Goal: Entertainment & Leisure: Browse casually

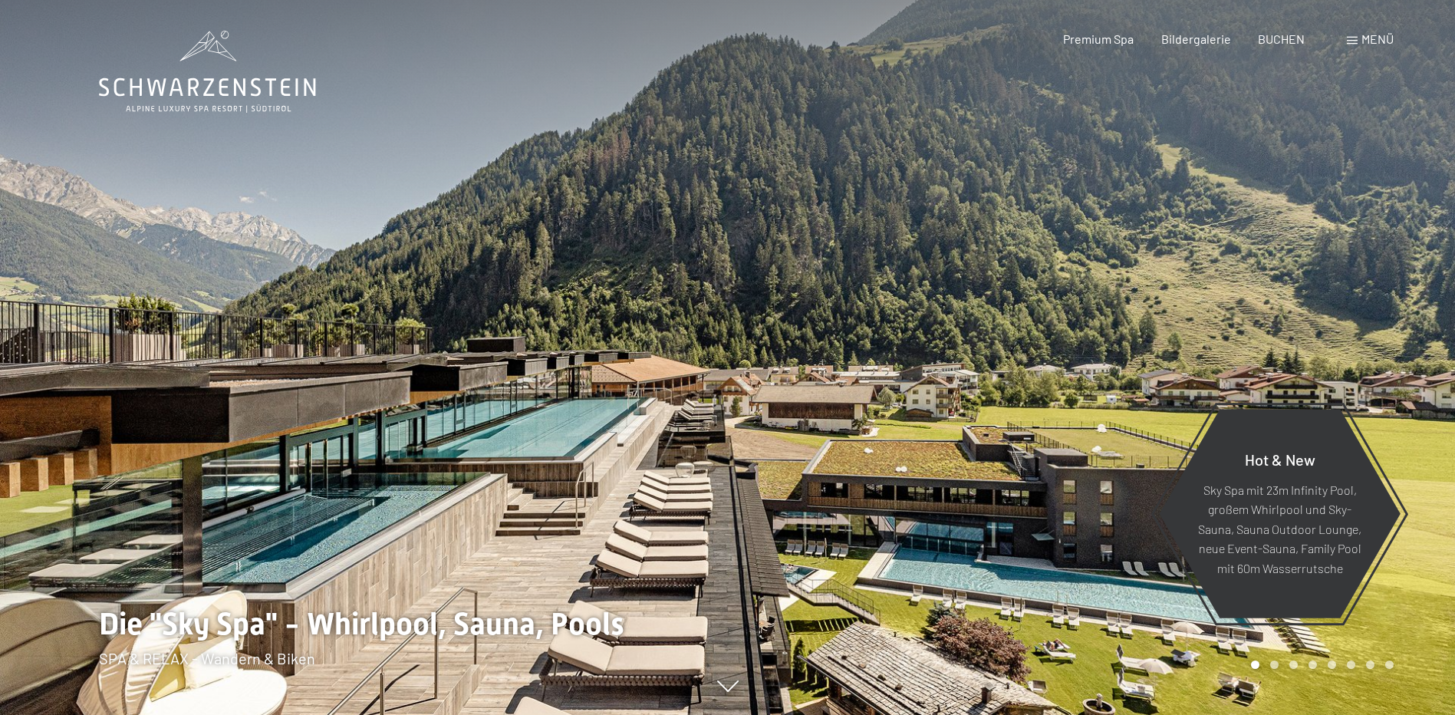
click at [1354, 39] on span at bounding box center [1352, 41] width 11 height 8
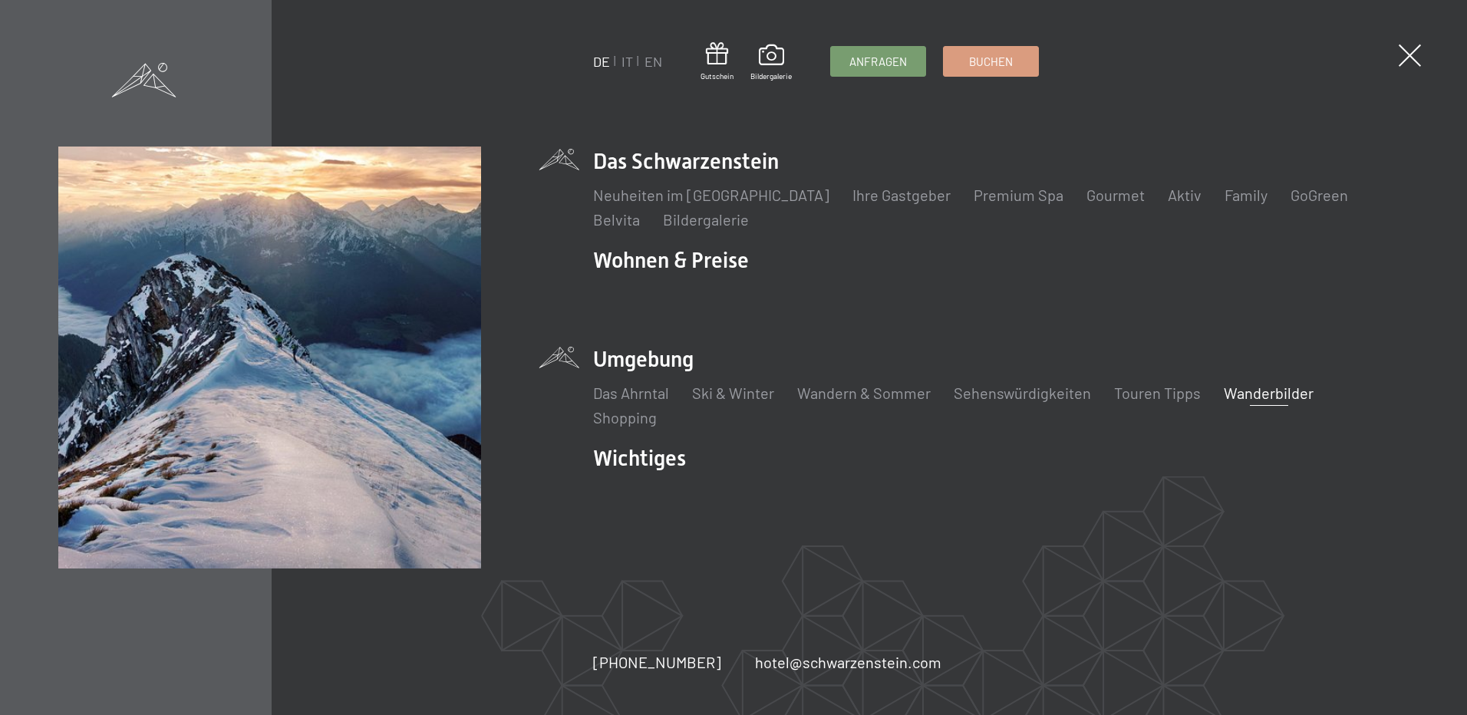
click at [1248, 394] on link "Wanderbilder" at bounding box center [1269, 393] width 90 height 18
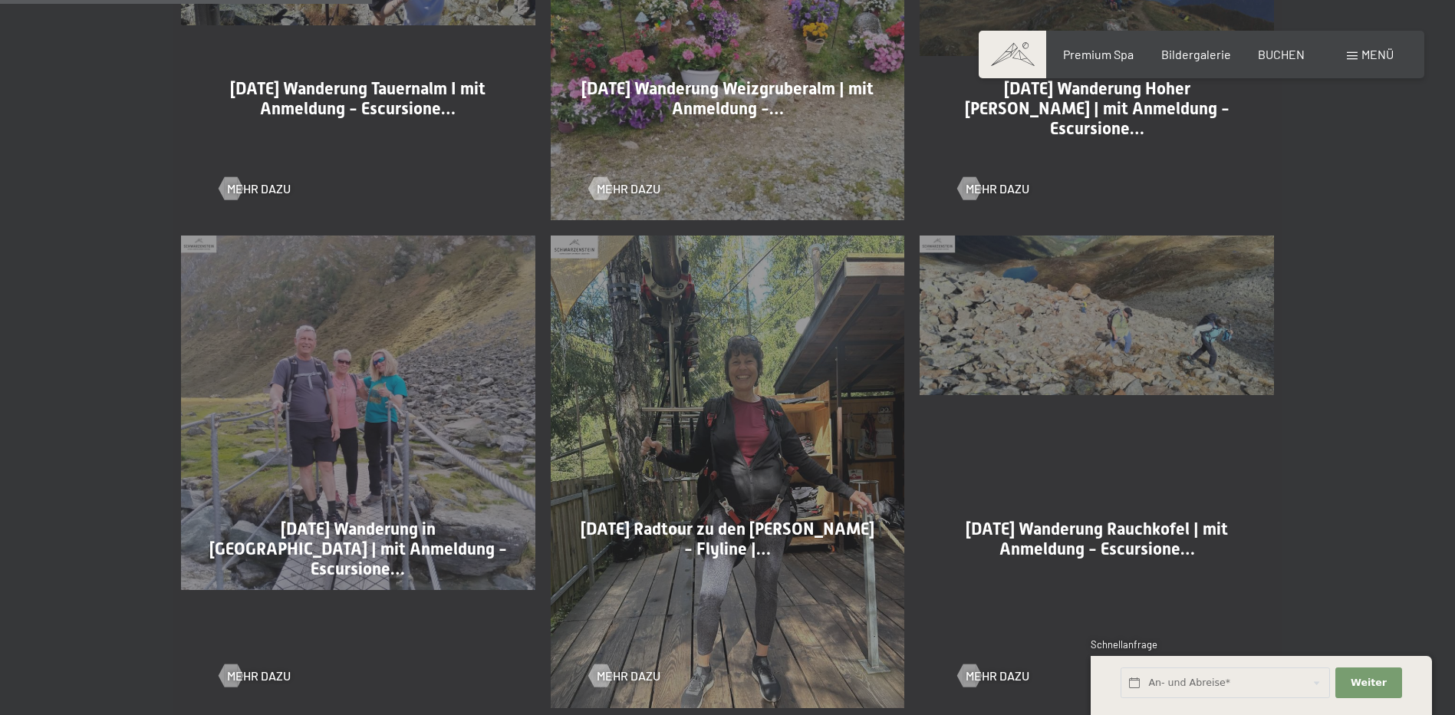
scroll to position [1151, 0]
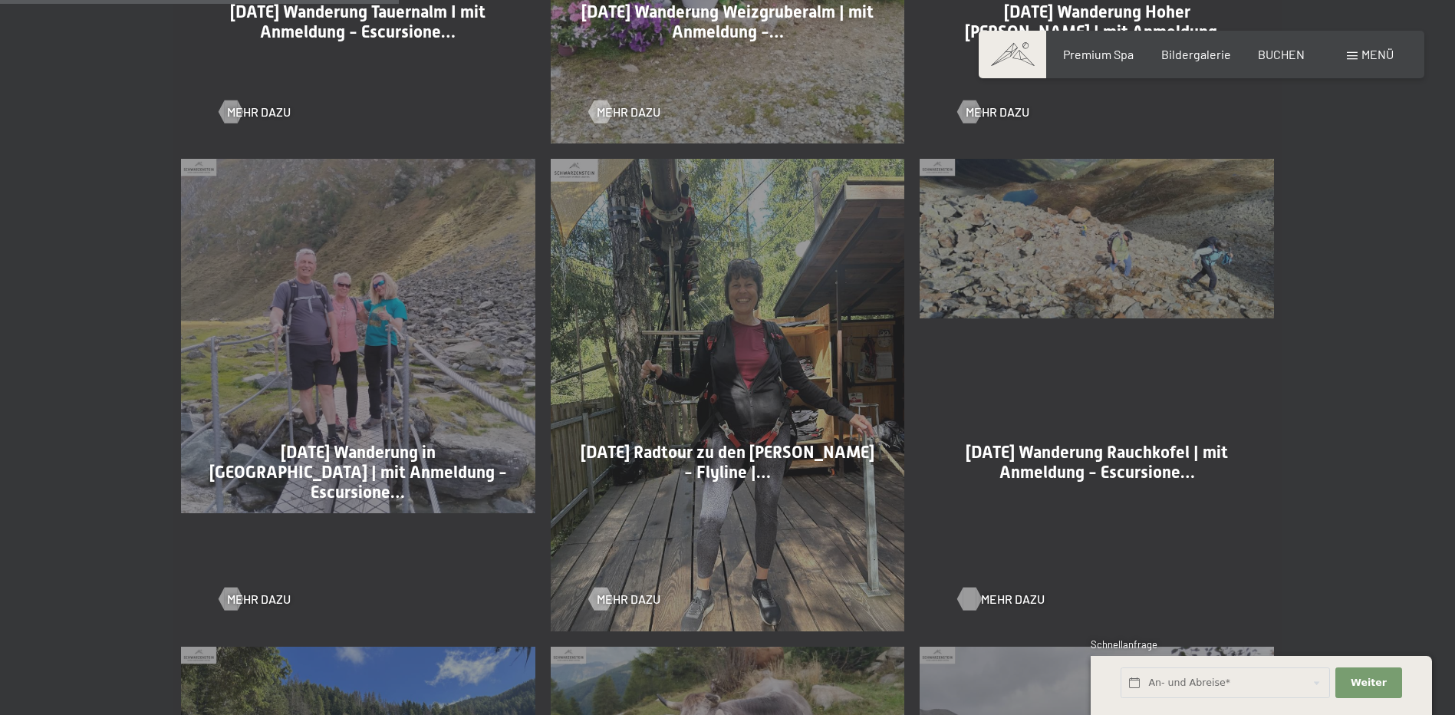
click at [975, 595] on div at bounding box center [970, 599] width 13 height 23
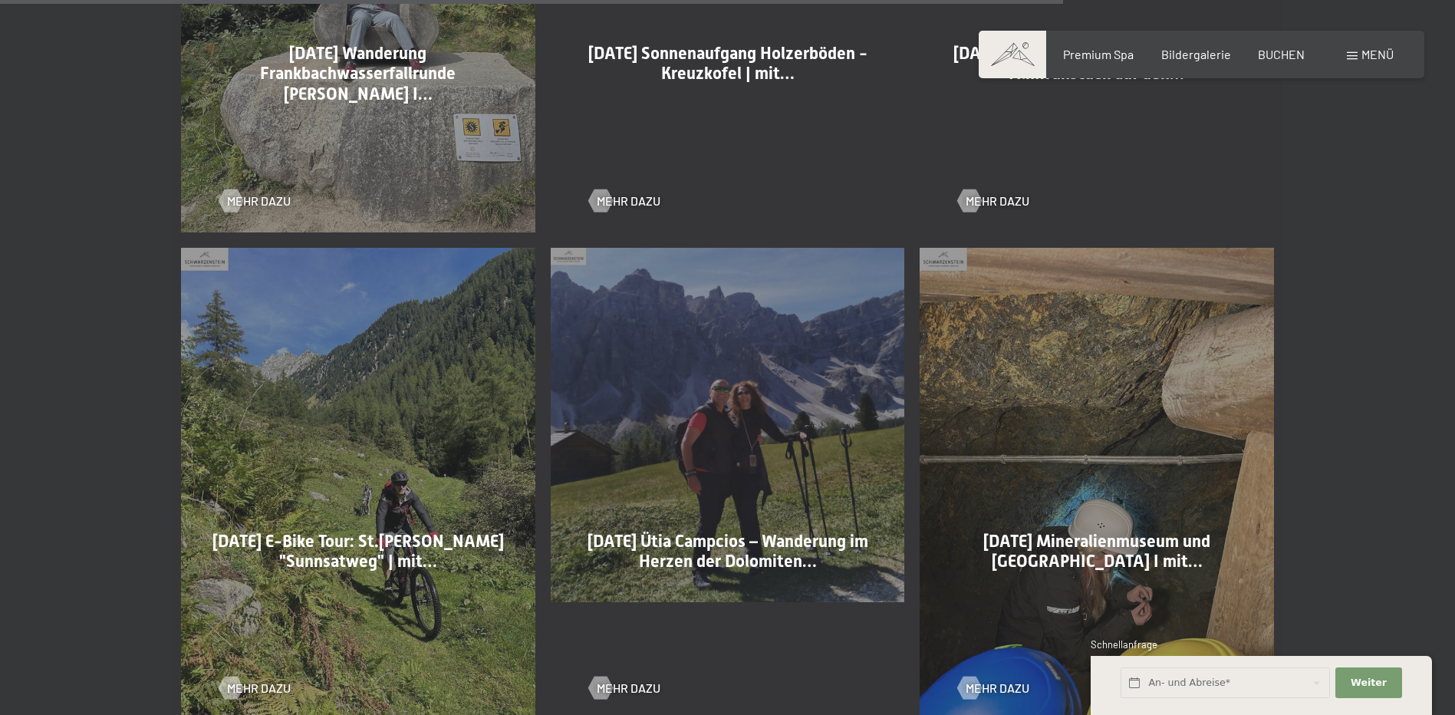
scroll to position [3145, 0]
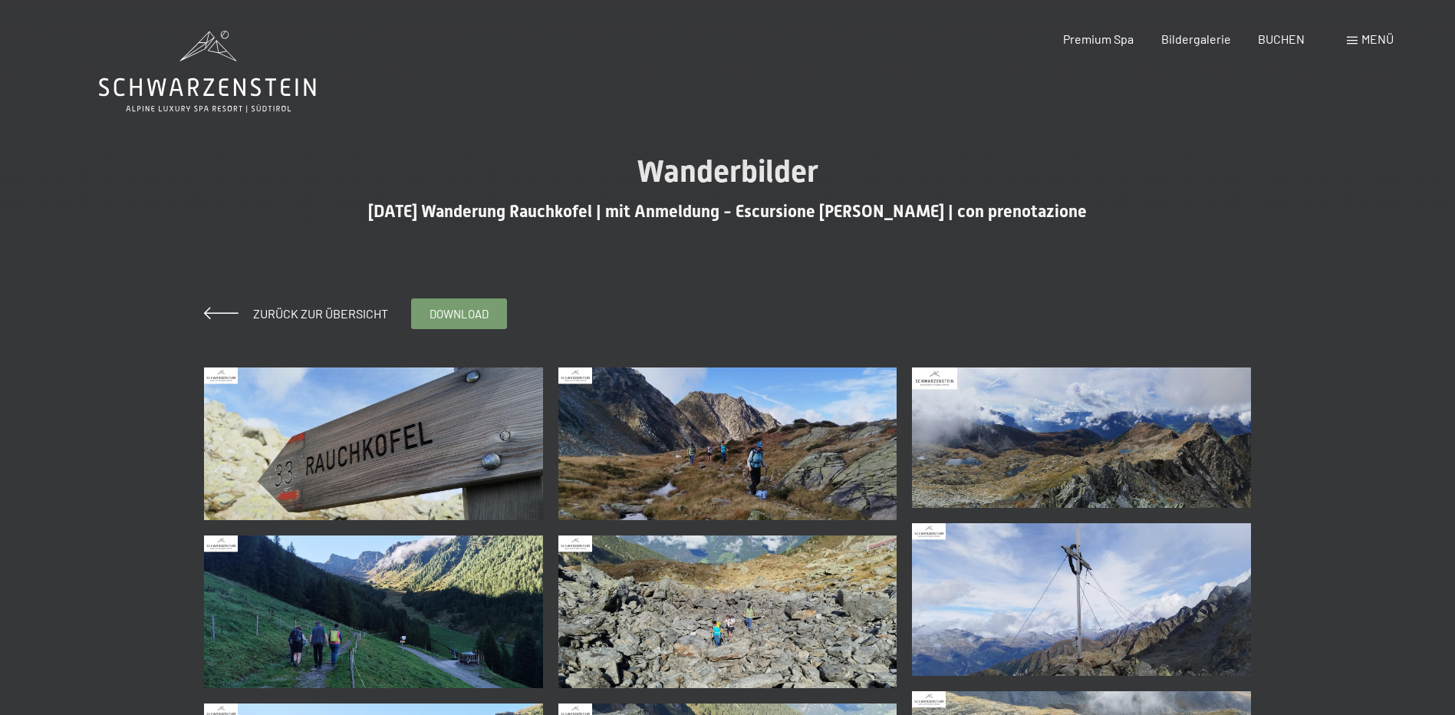
click at [395, 435] on img at bounding box center [373, 443] width 339 height 153
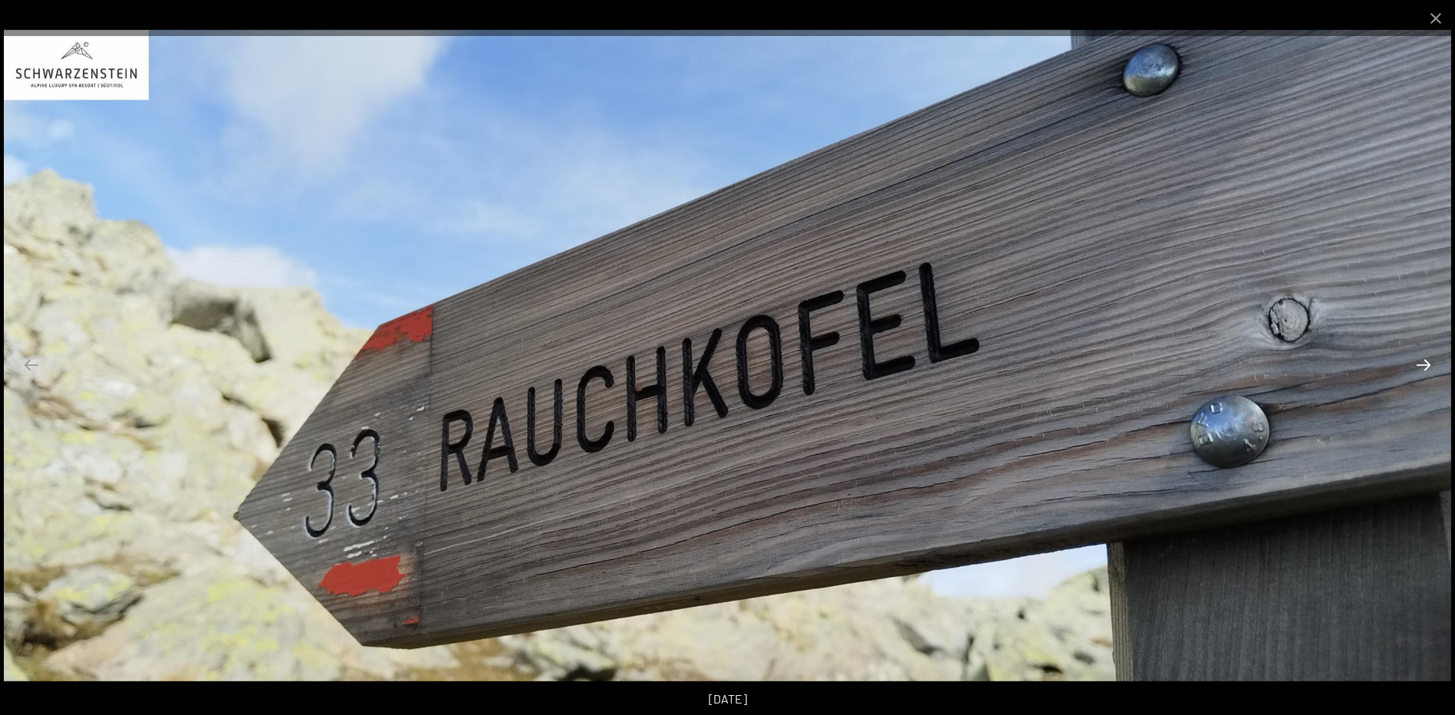
click at [1426, 364] on button "Next slide" at bounding box center [1424, 365] width 32 height 30
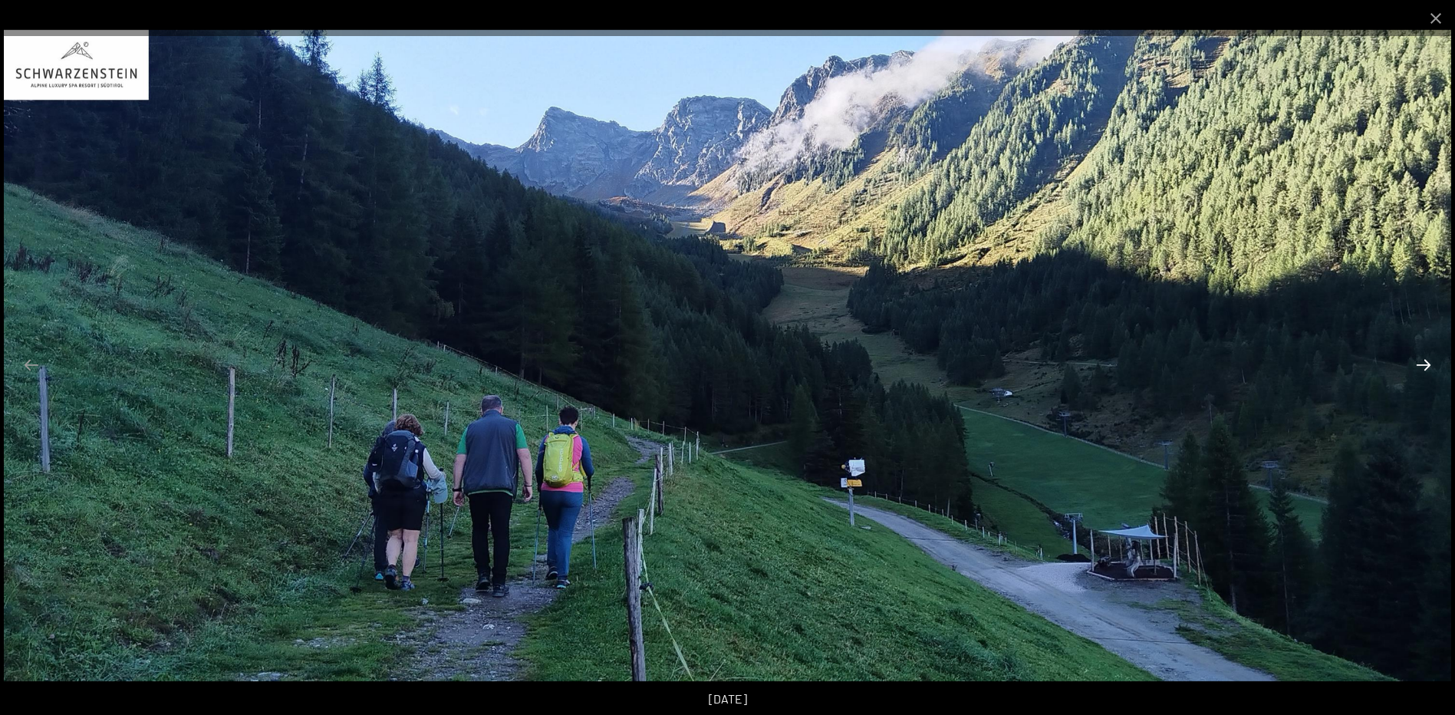
click at [1425, 364] on button "Next slide" at bounding box center [1424, 365] width 32 height 30
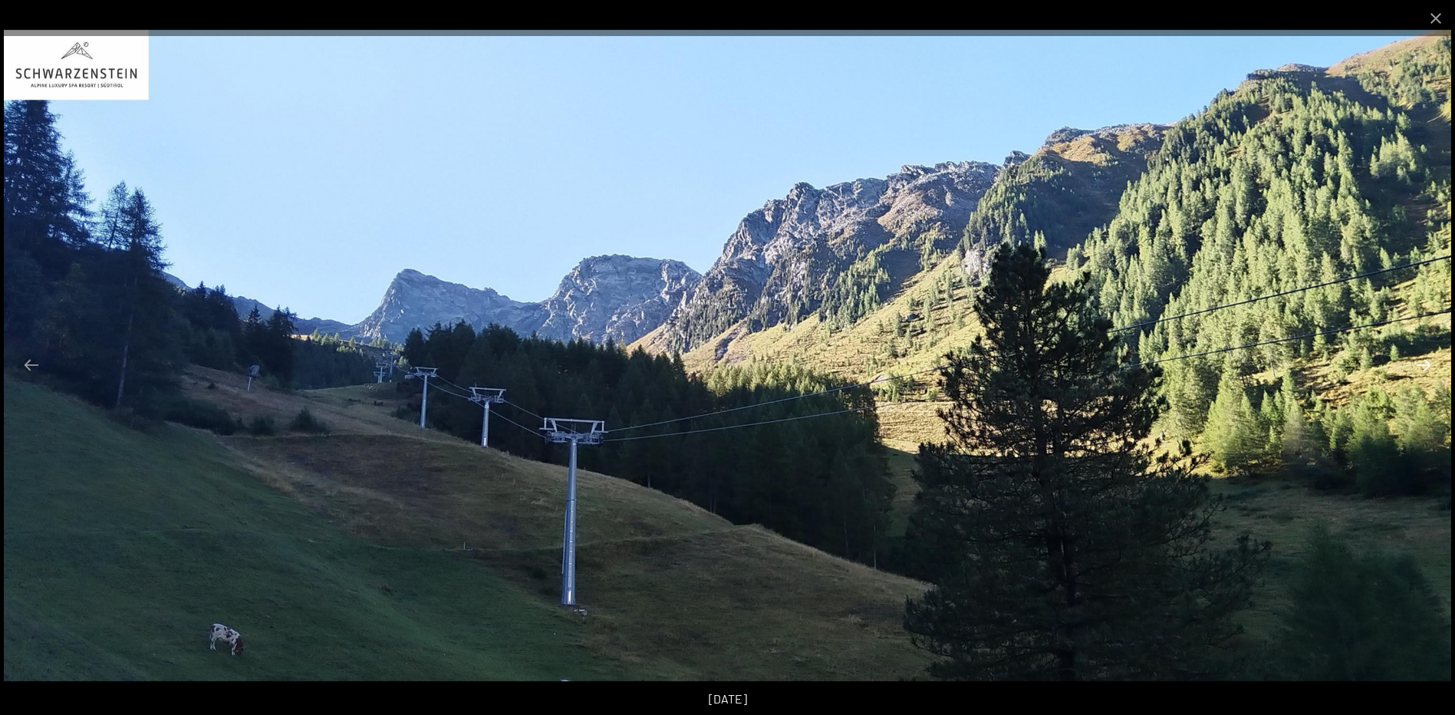
click at [1425, 364] on button "Next slide" at bounding box center [1424, 365] width 32 height 30
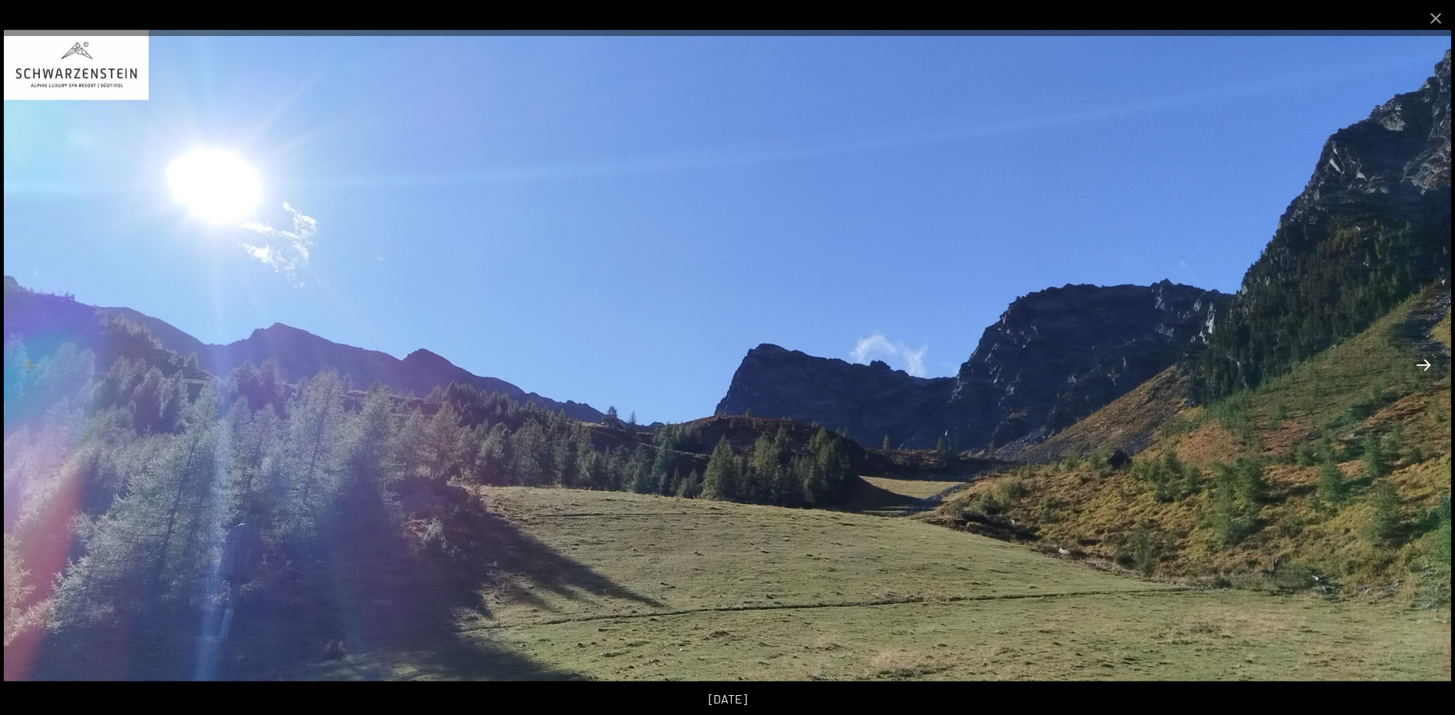
click at [1425, 364] on button "Next slide" at bounding box center [1424, 365] width 32 height 30
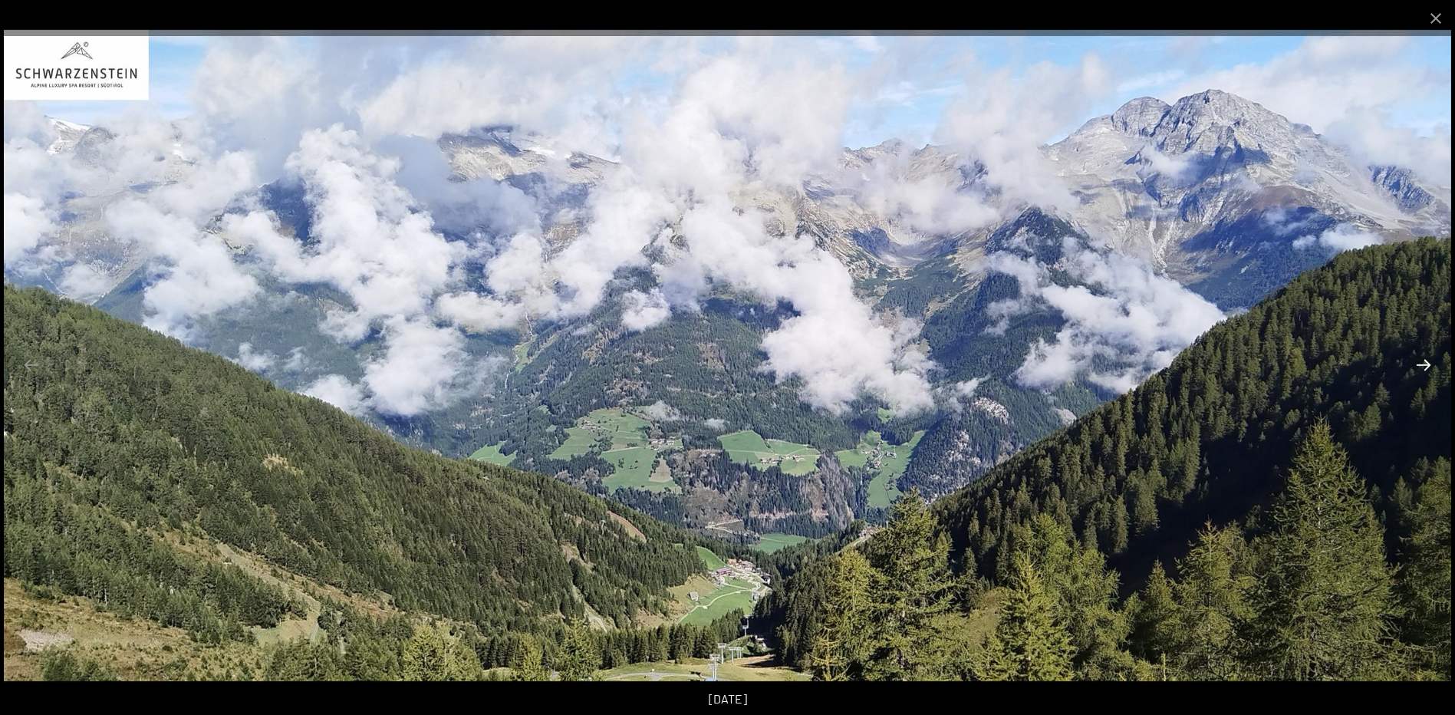
click at [1425, 364] on button "Next slide" at bounding box center [1424, 365] width 32 height 30
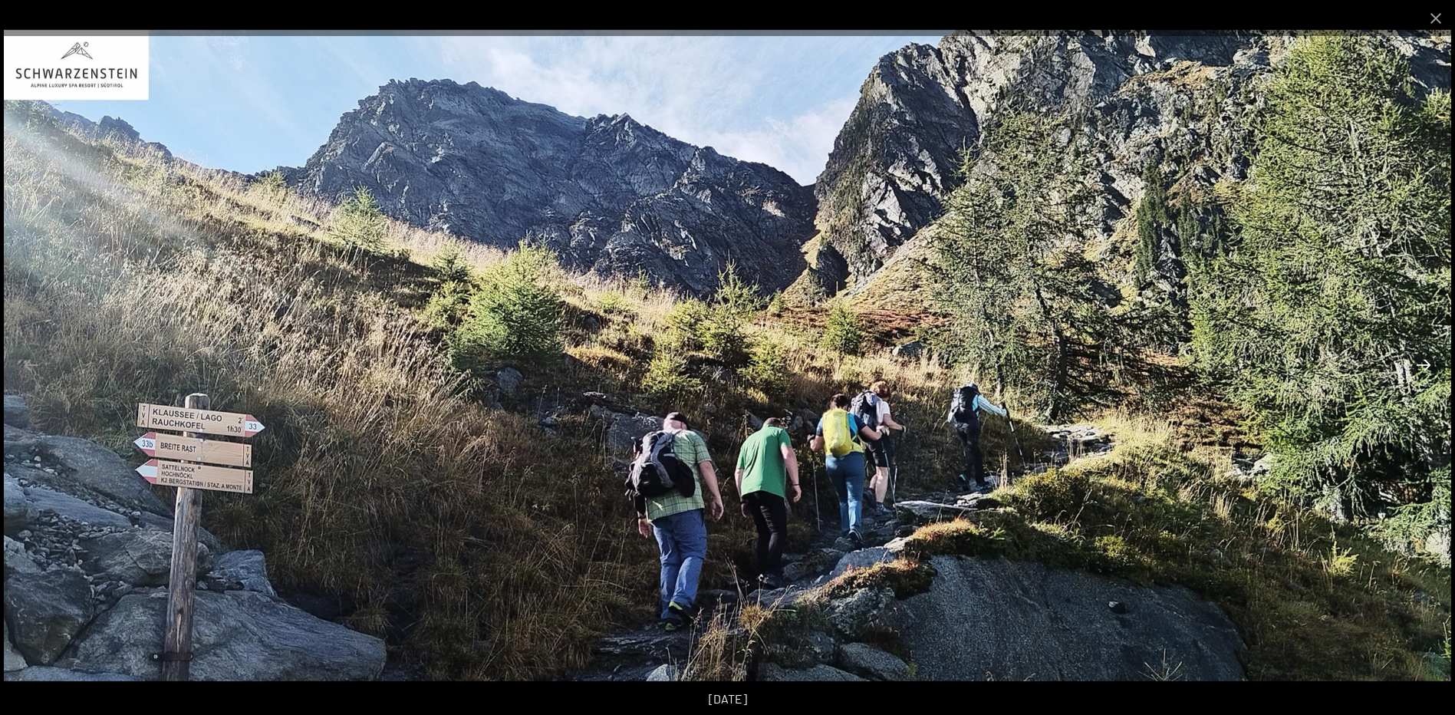
click at [1426, 367] on button "Next slide" at bounding box center [1424, 365] width 32 height 30
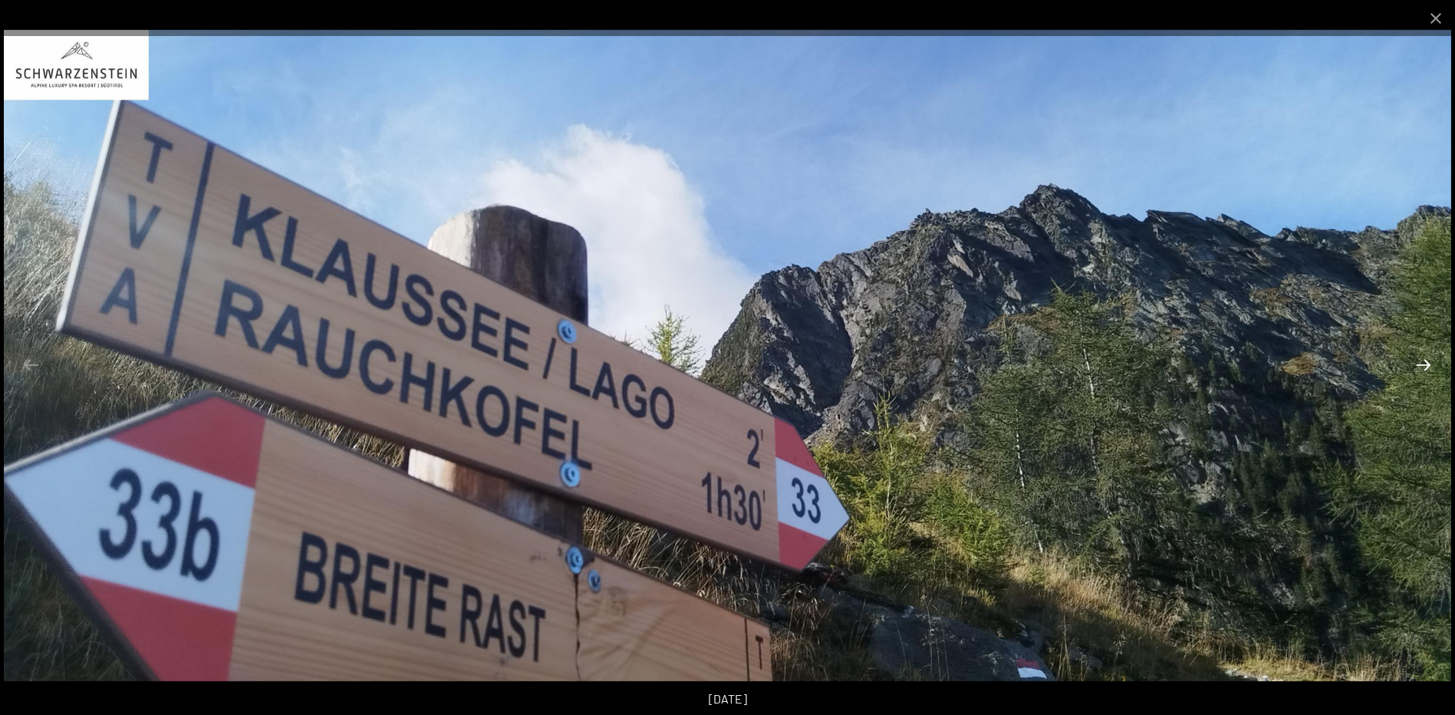
click at [1426, 362] on button "Next slide" at bounding box center [1424, 365] width 32 height 30
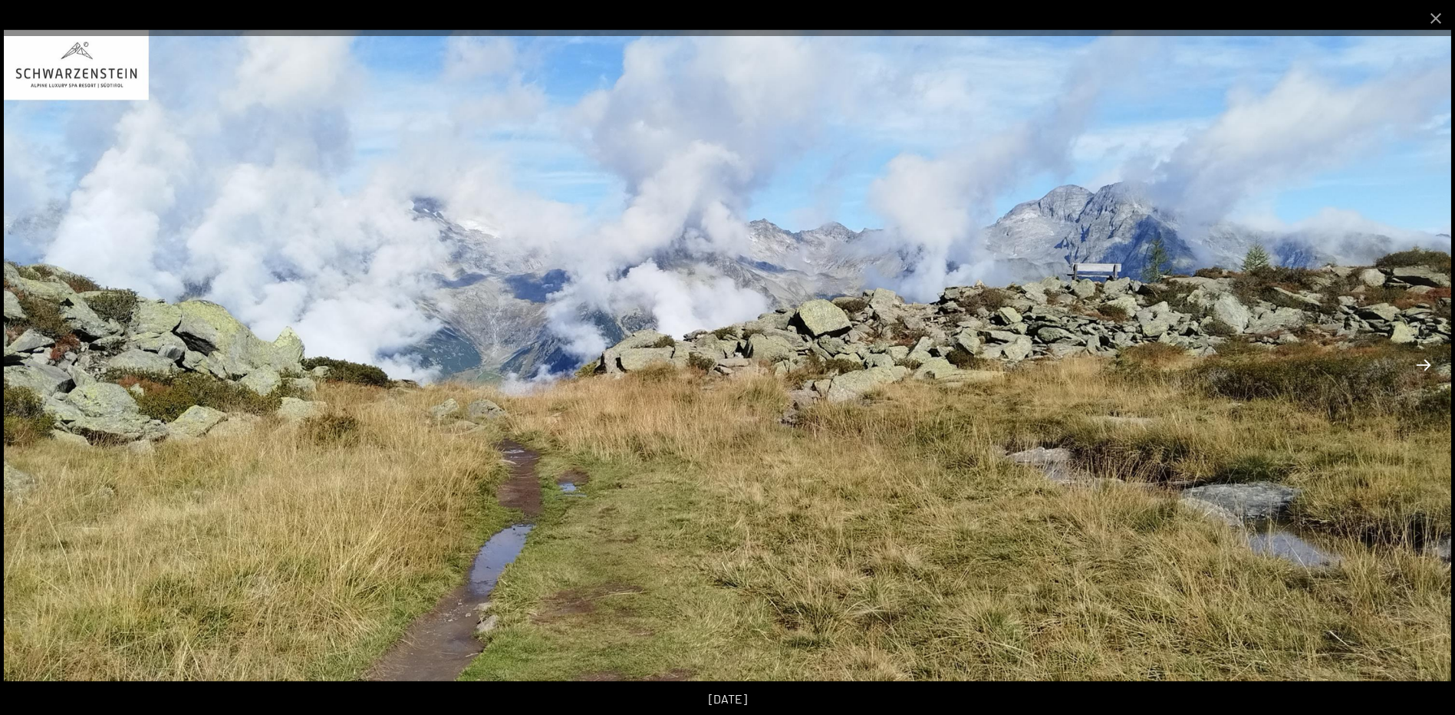
click at [1426, 362] on button "Next slide" at bounding box center [1424, 365] width 32 height 30
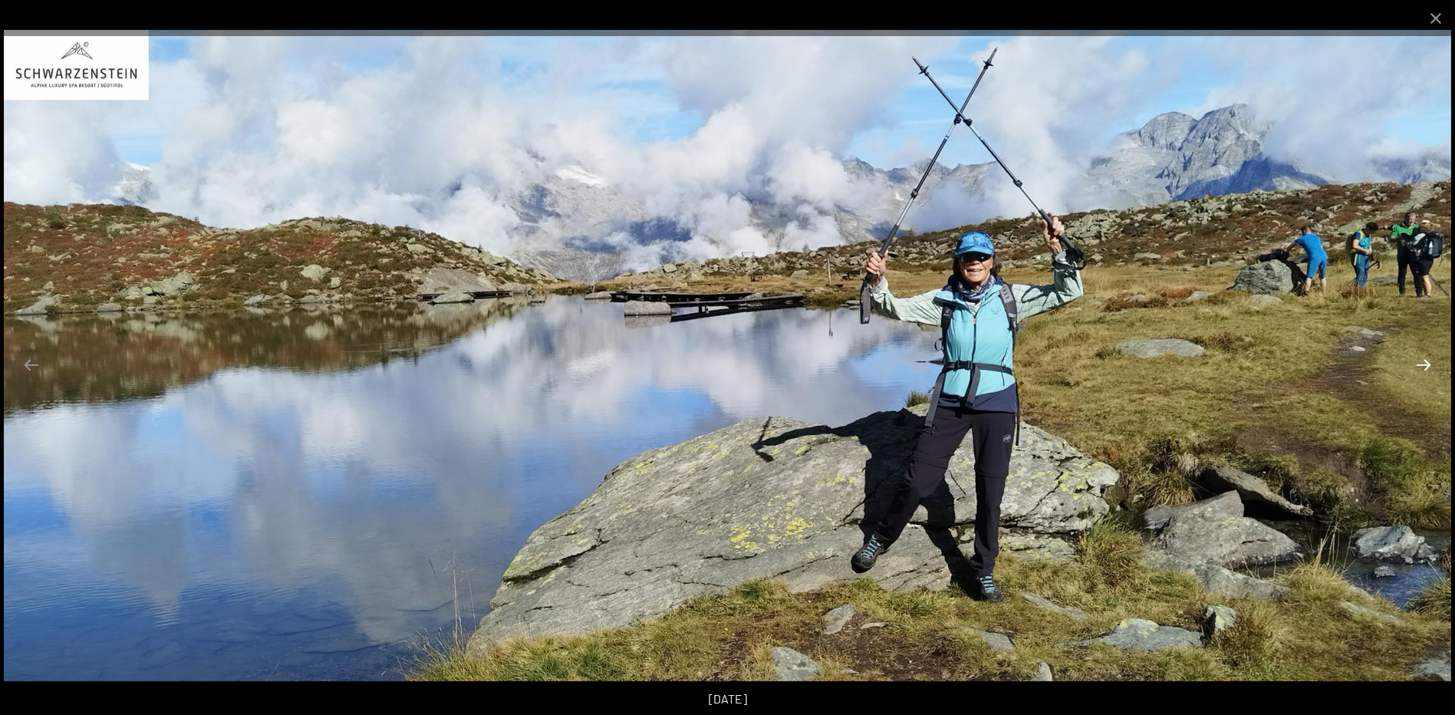
click at [1426, 362] on button "Next slide" at bounding box center [1424, 365] width 32 height 30
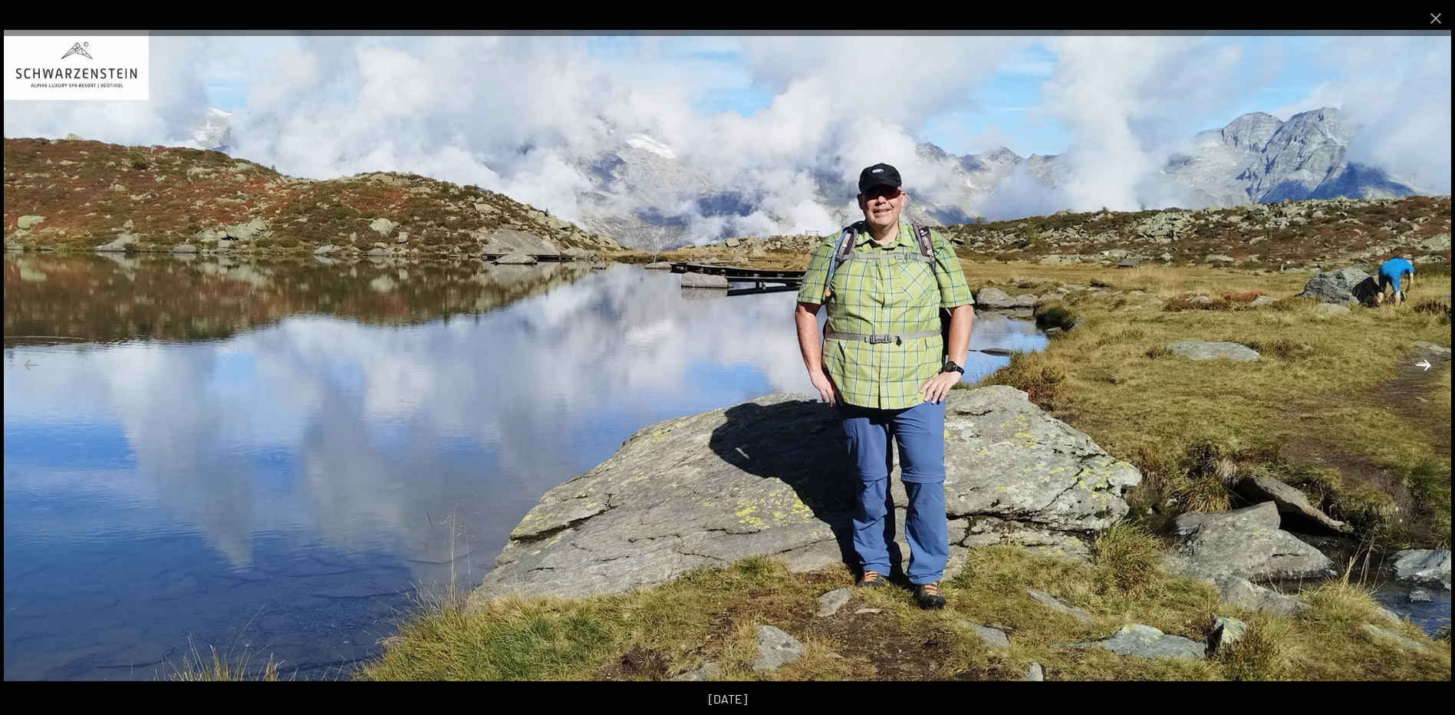
click at [1426, 362] on button "Next slide" at bounding box center [1424, 365] width 32 height 30
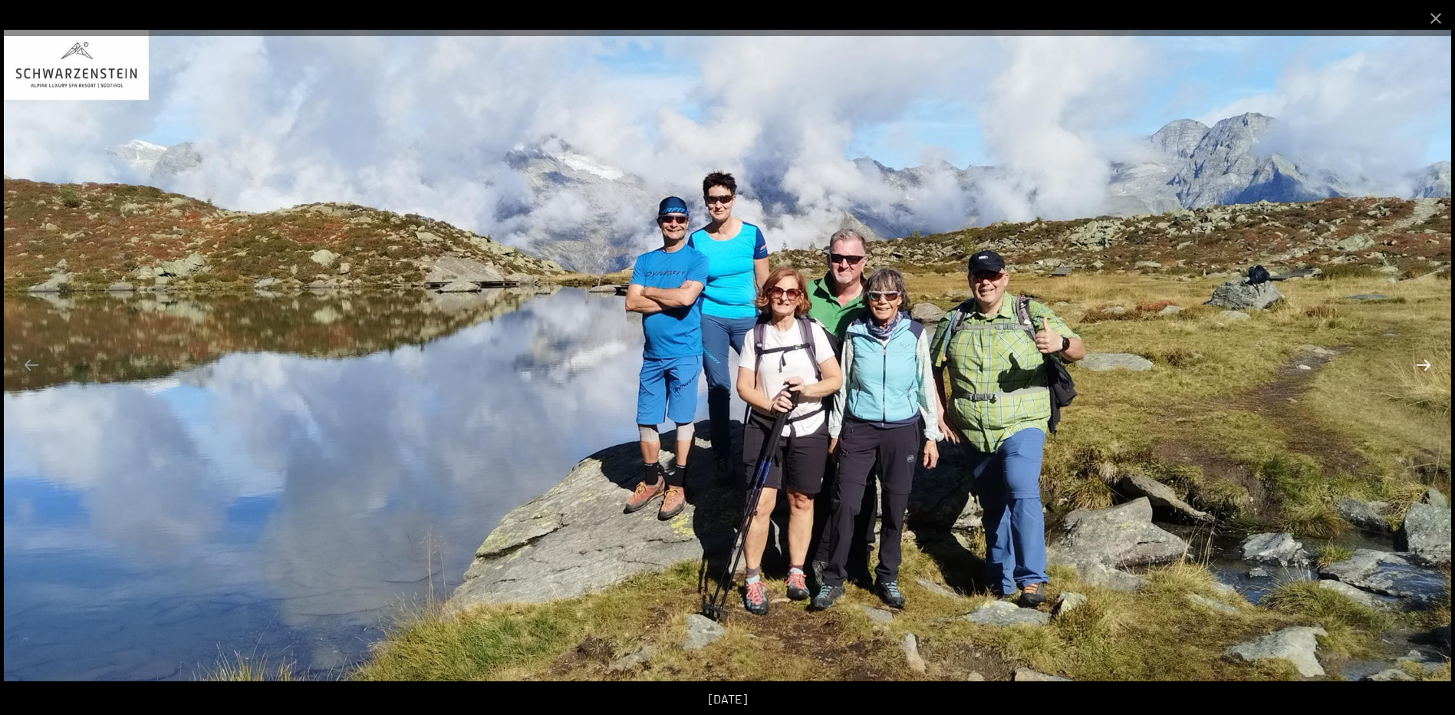
click at [1426, 362] on button "Next slide" at bounding box center [1424, 365] width 32 height 30
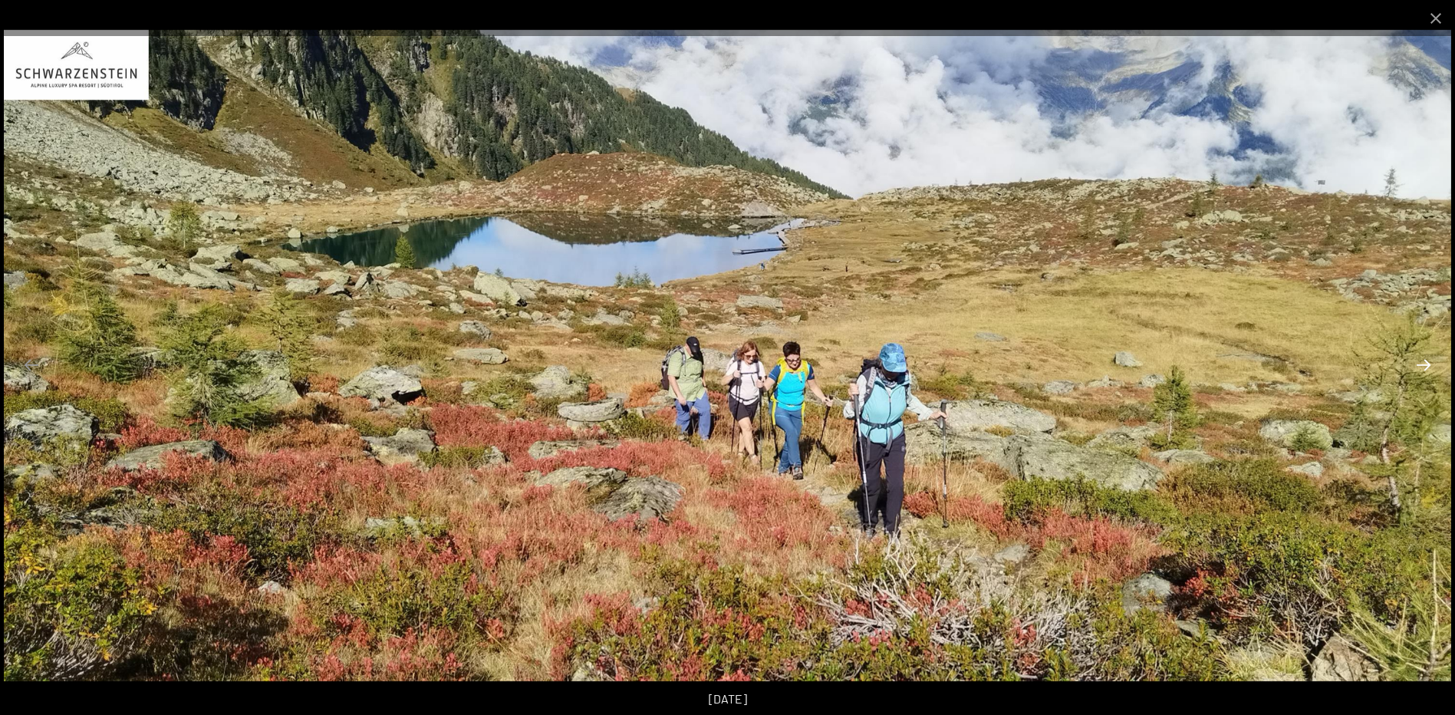
click at [1426, 362] on button "Next slide" at bounding box center [1424, 365] width 32 height 30
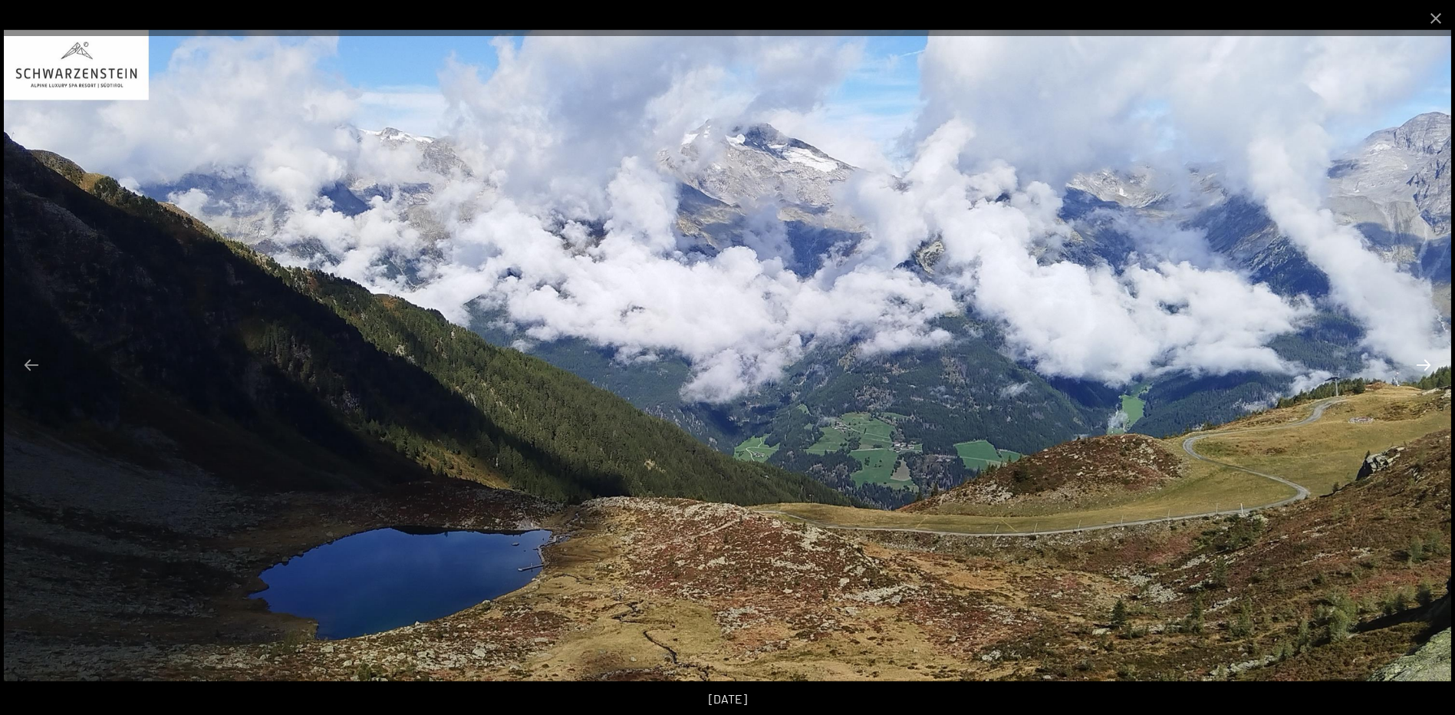
click at [1426, 362] on button "Next slide" at bounding box center [1424, 365] width 32 height 30
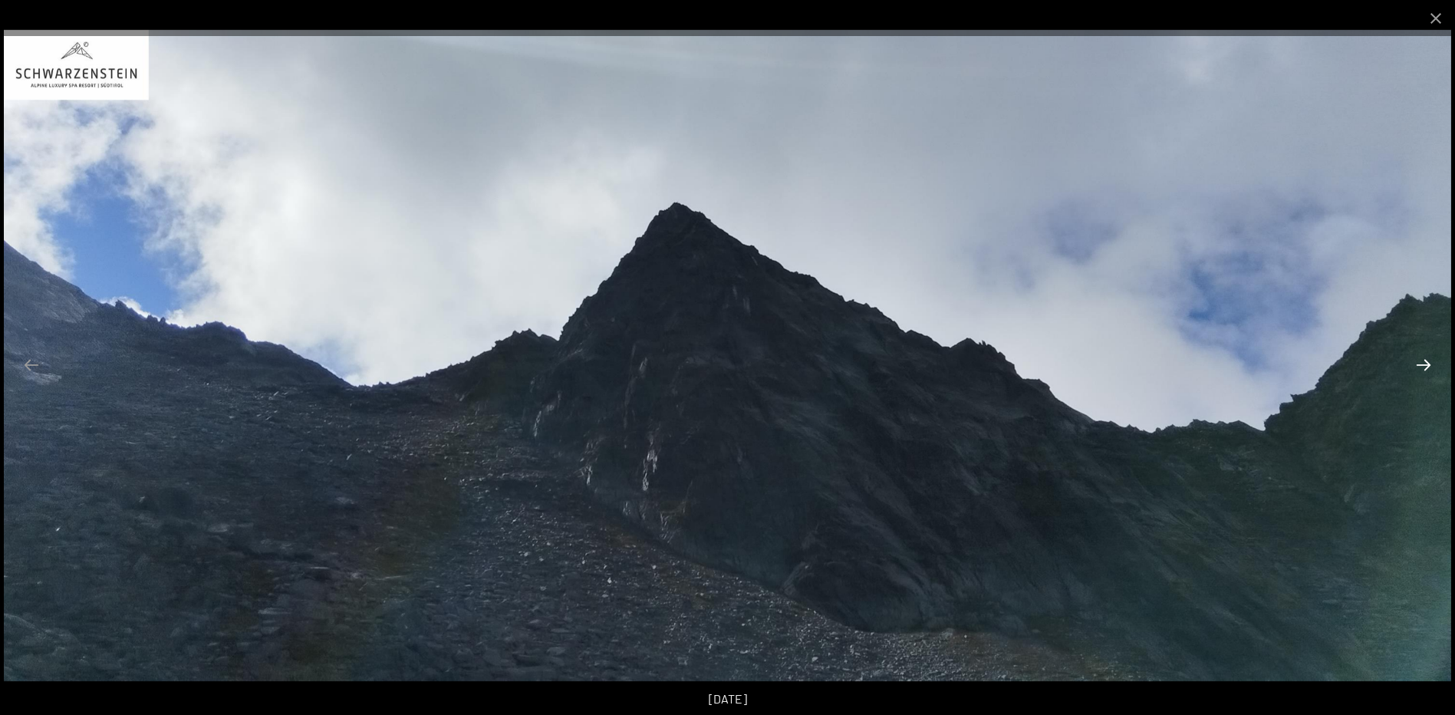
click at [1426, 362] on button "Next slide" at bounding box center [1424, 365] width 32 height 30
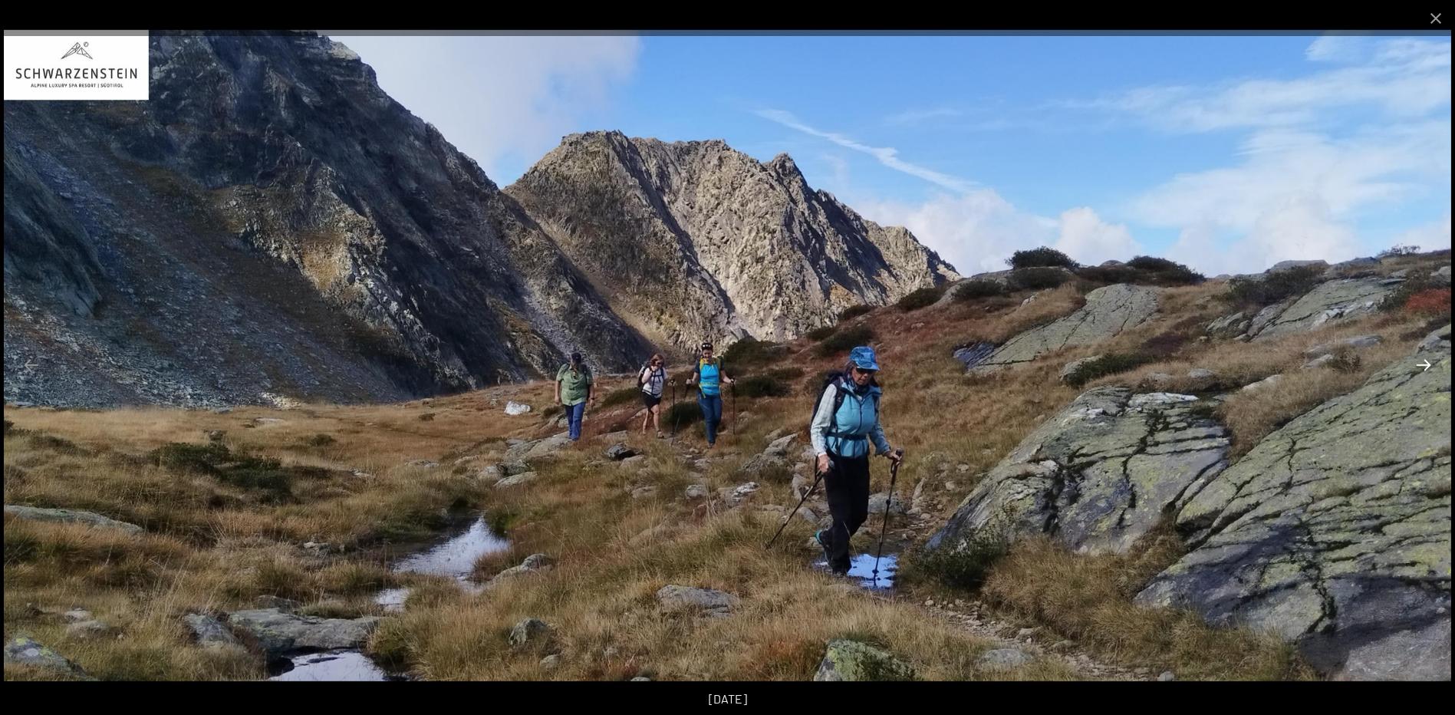
click at [1426, 362] on button "Next slide" at bounding box center [1424, 365] width 32 height 30
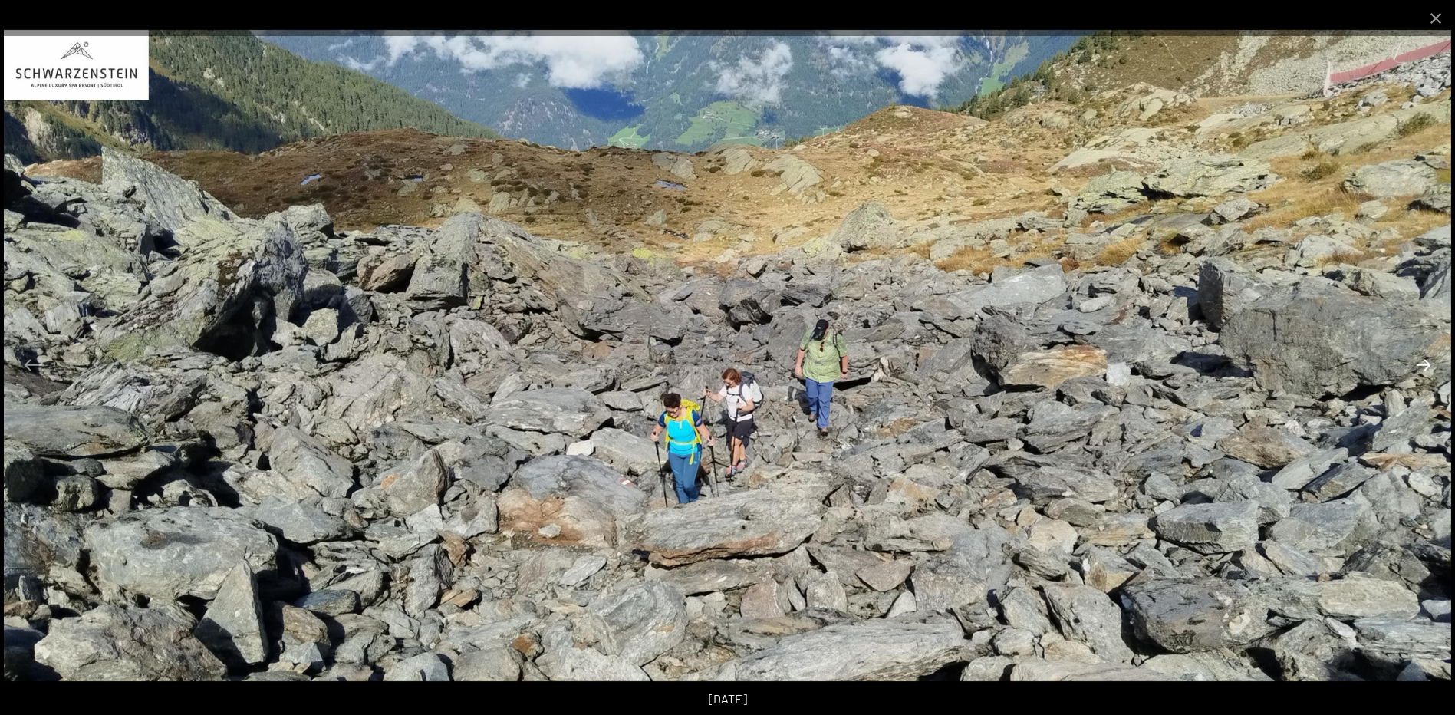
click at [1426, 362] on button "Next slide" at bounding box center [1424, 365] width 32 height 30
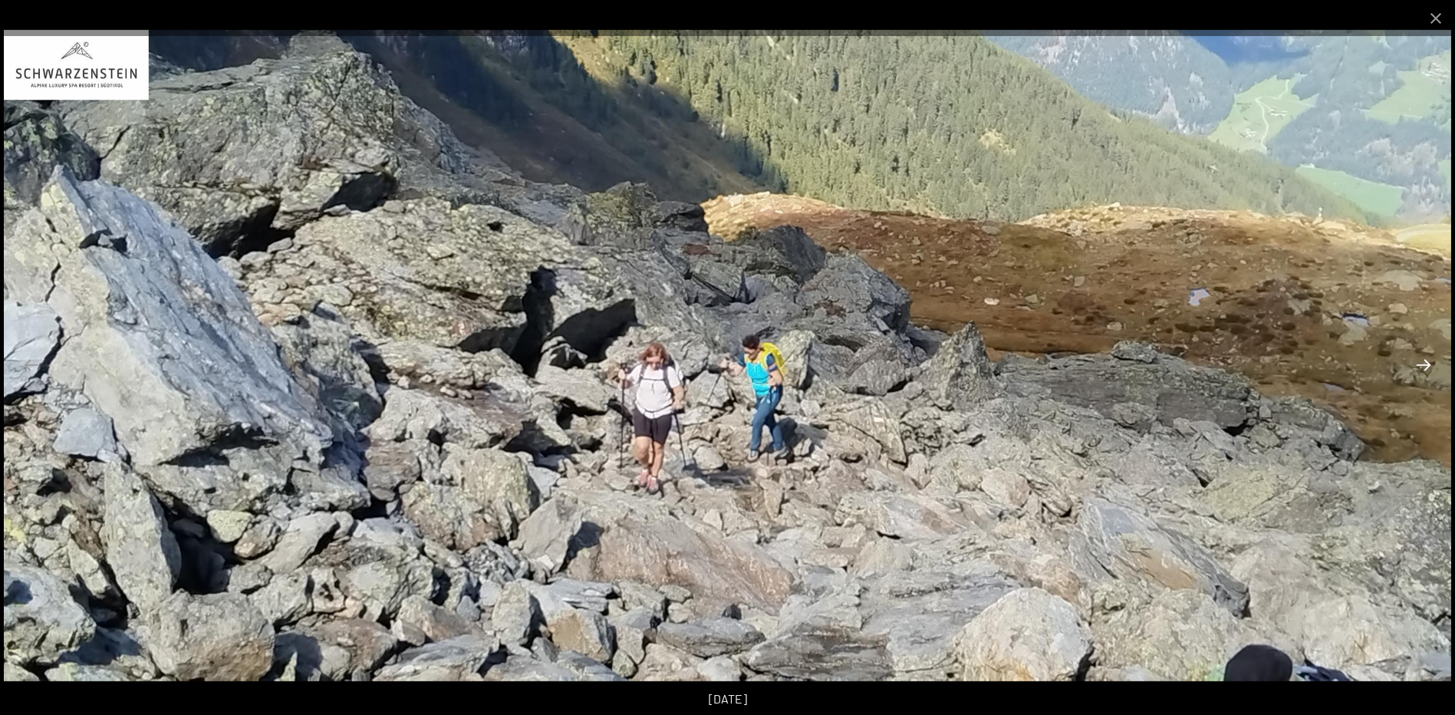
click at [1426, 362] on button "Next slide" at bounding box center [1424, 365] width 32 height 30
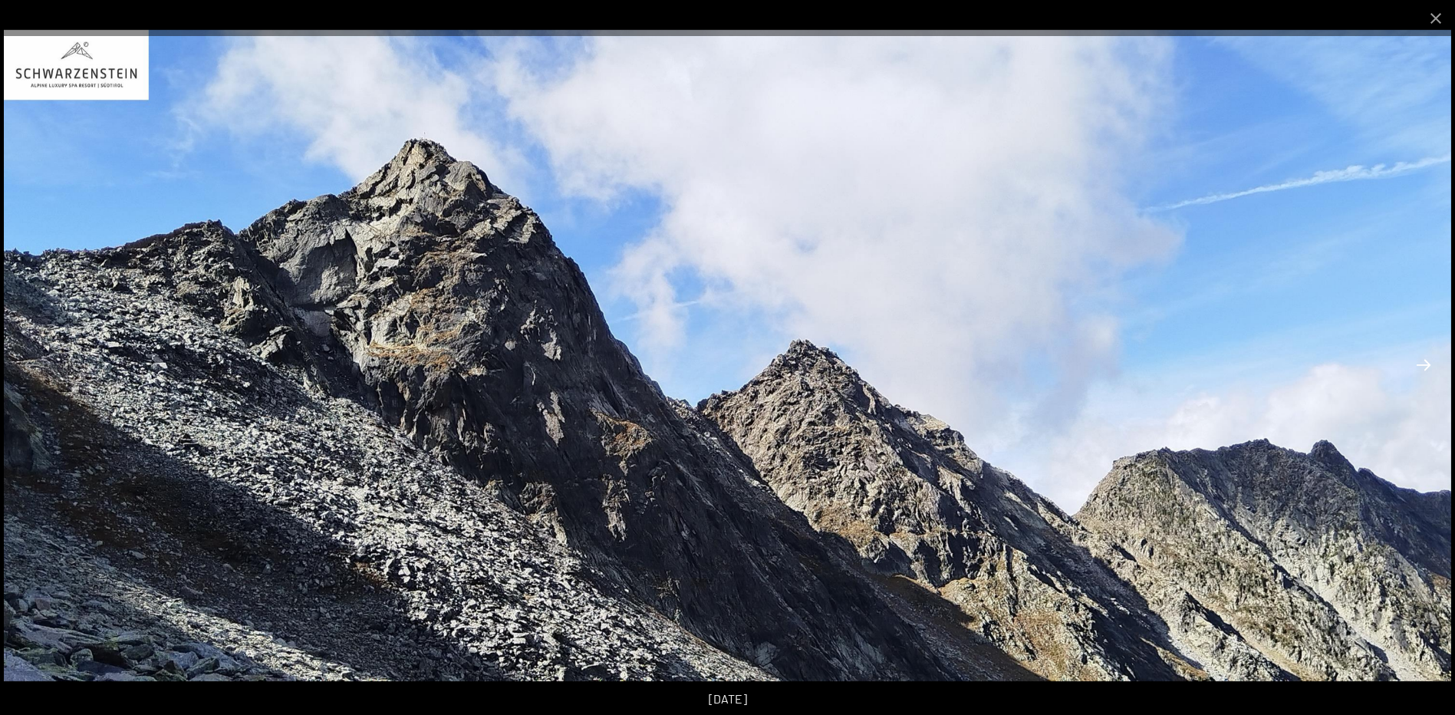
click at [1426, 362] on button "Next slide" at bounding box center [1424, 365] width 32 height 30
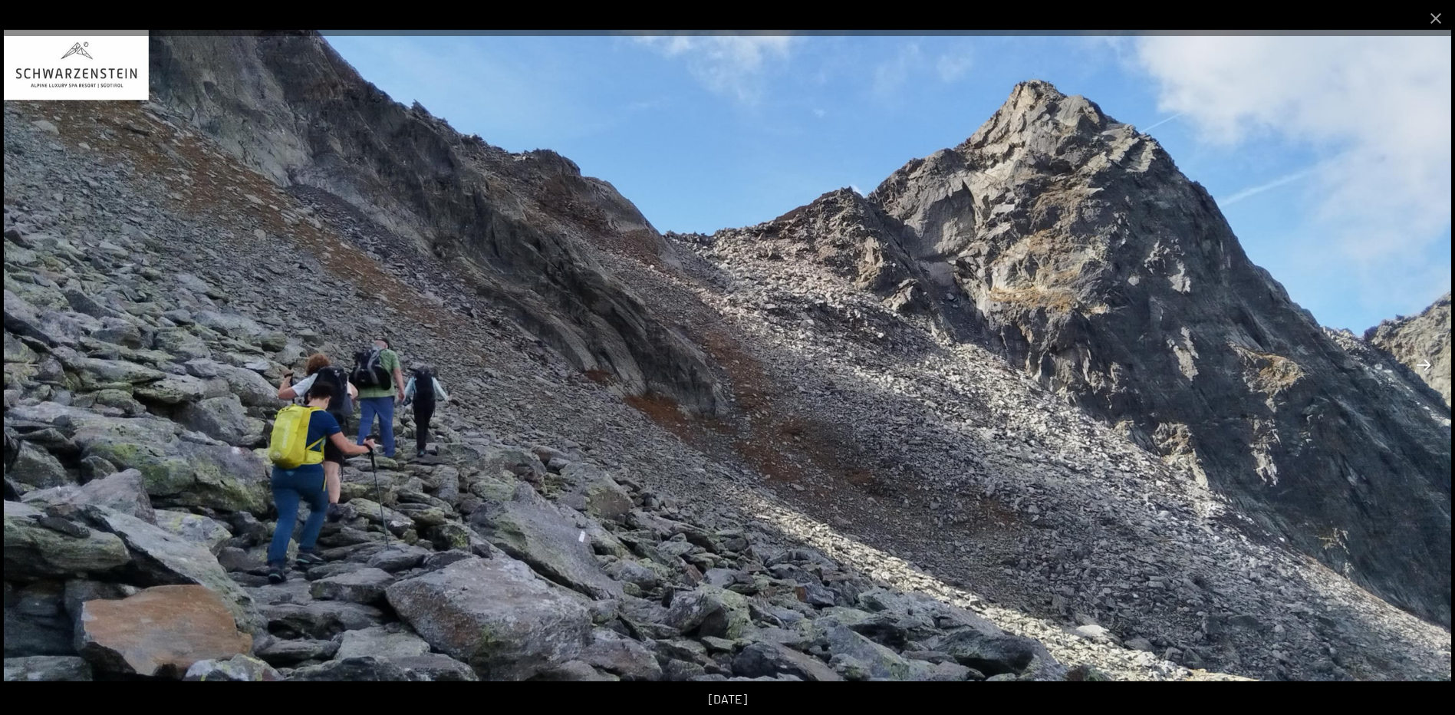
click at [1426, 362] on button "Next slide" at bounding box center [1424, 365] width 32 height 30
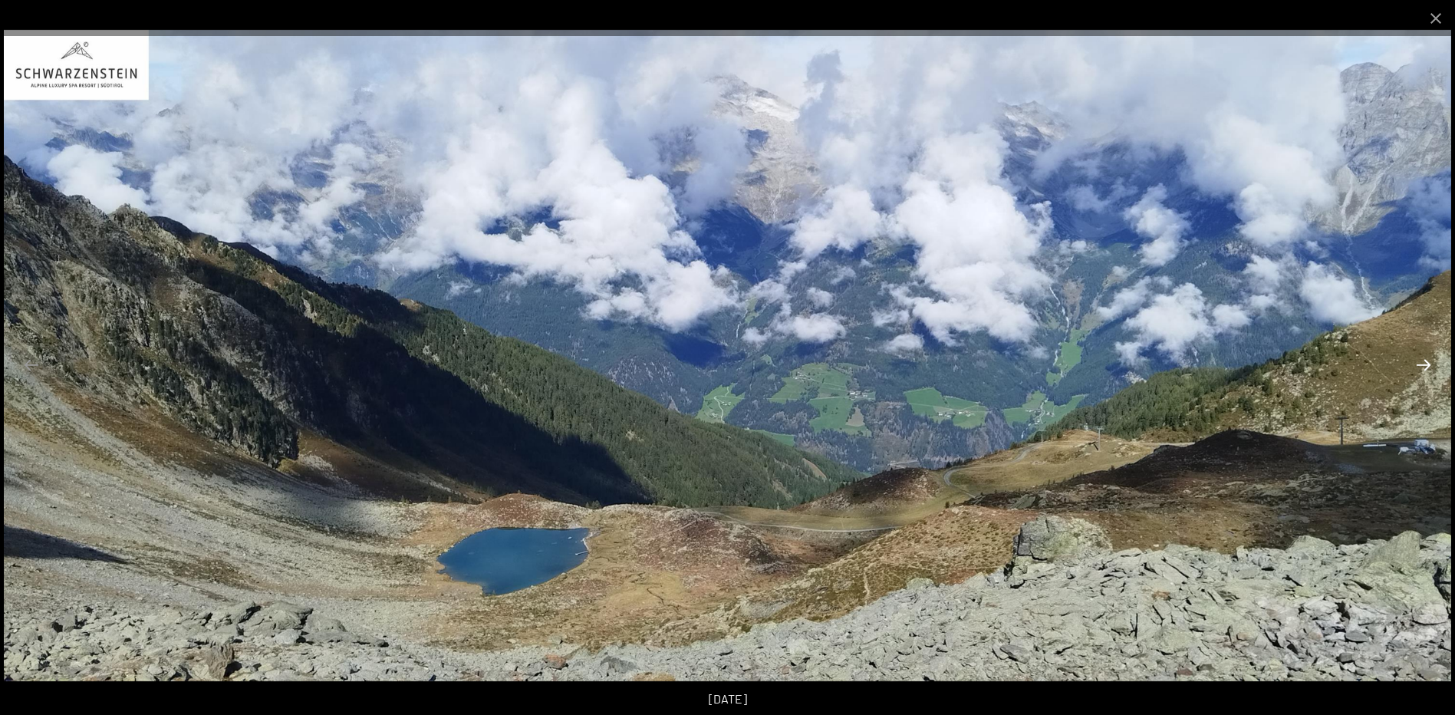
click at [1426, 362] on button "Next slide" at bounding box center [1424, 365] width 32 height 30
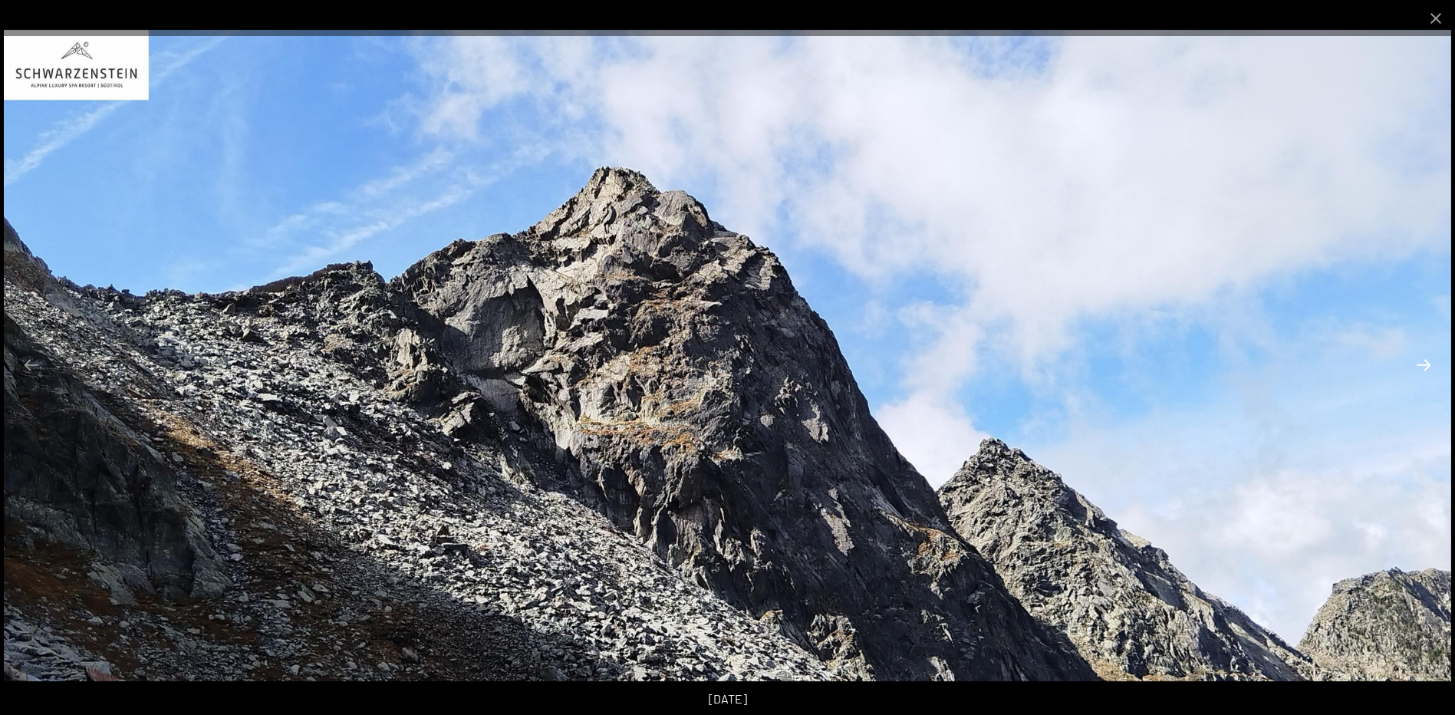
click at [1426, 362] on button "Next slide" at bounding box center [1424, 365] width 32 height 30
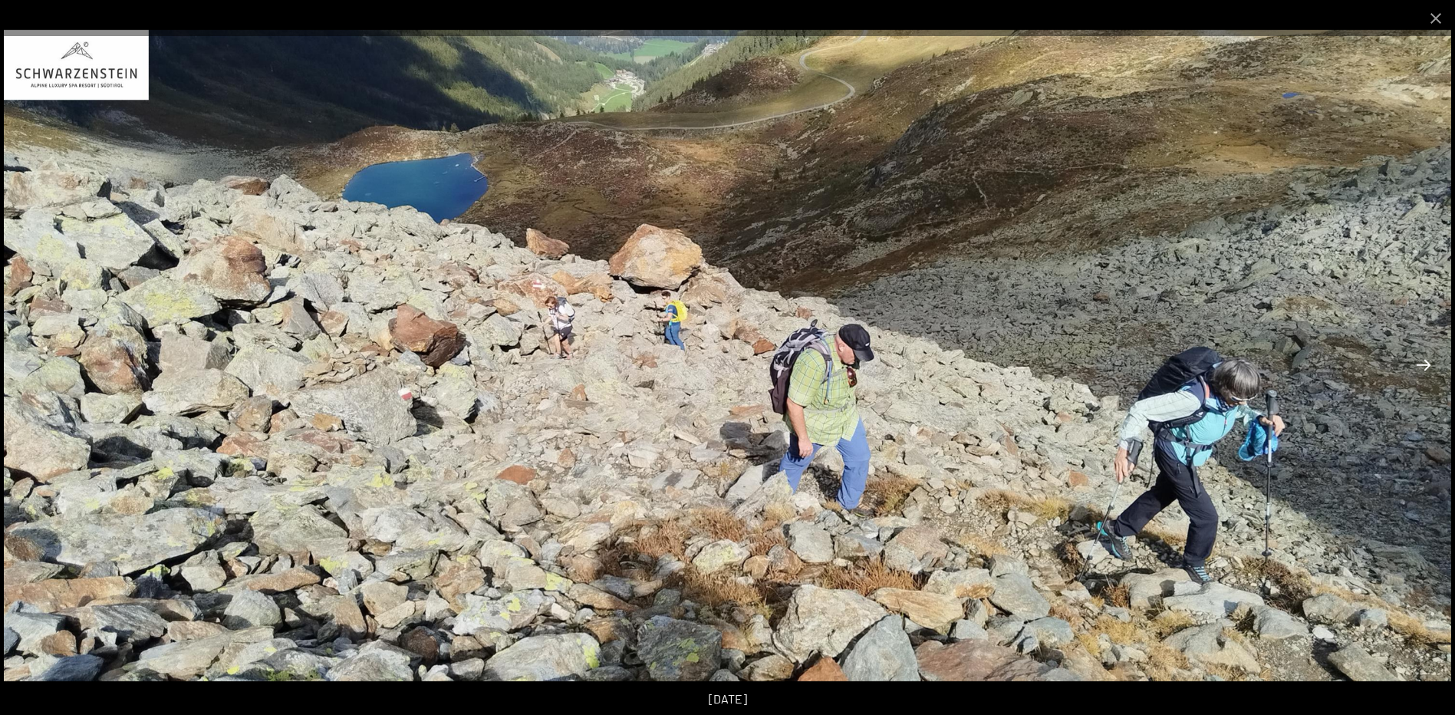
click at [1426, 362] on button "Next slide" at bounding box center [1424, 365] width 32 height 30
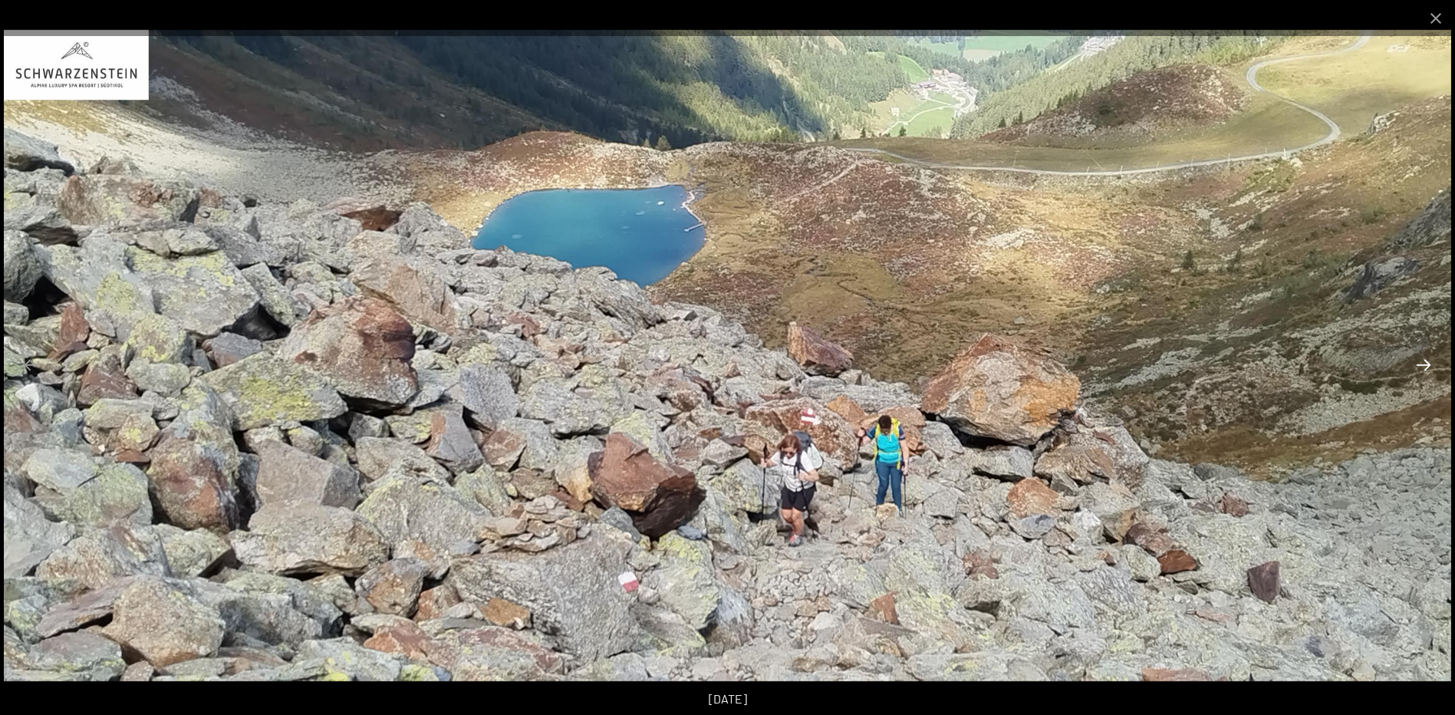
click at [1426, 362] on button "Next slide" at bounding box center [1424, 365] width 32 height 30
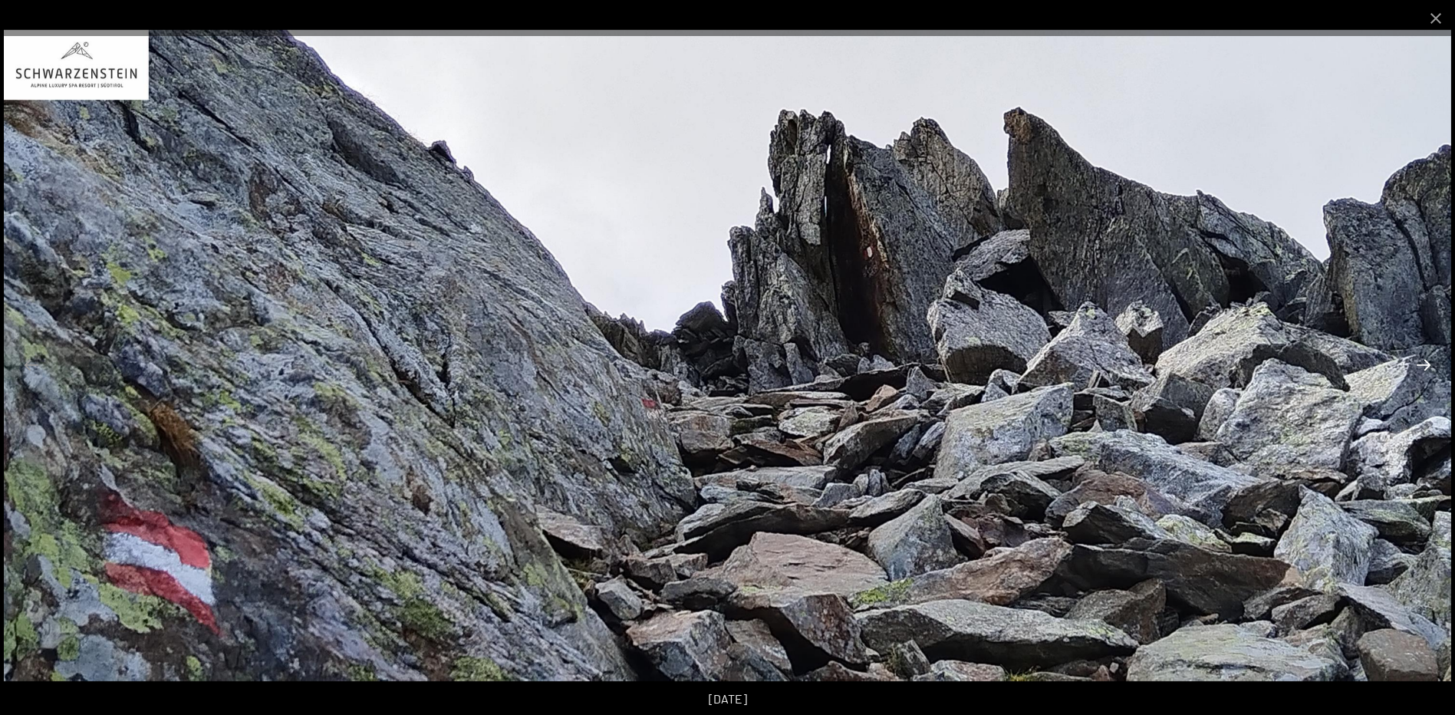
click at [1426, 362] on button "Next slide" at bounding box center [1424, 365] width 32 height 30
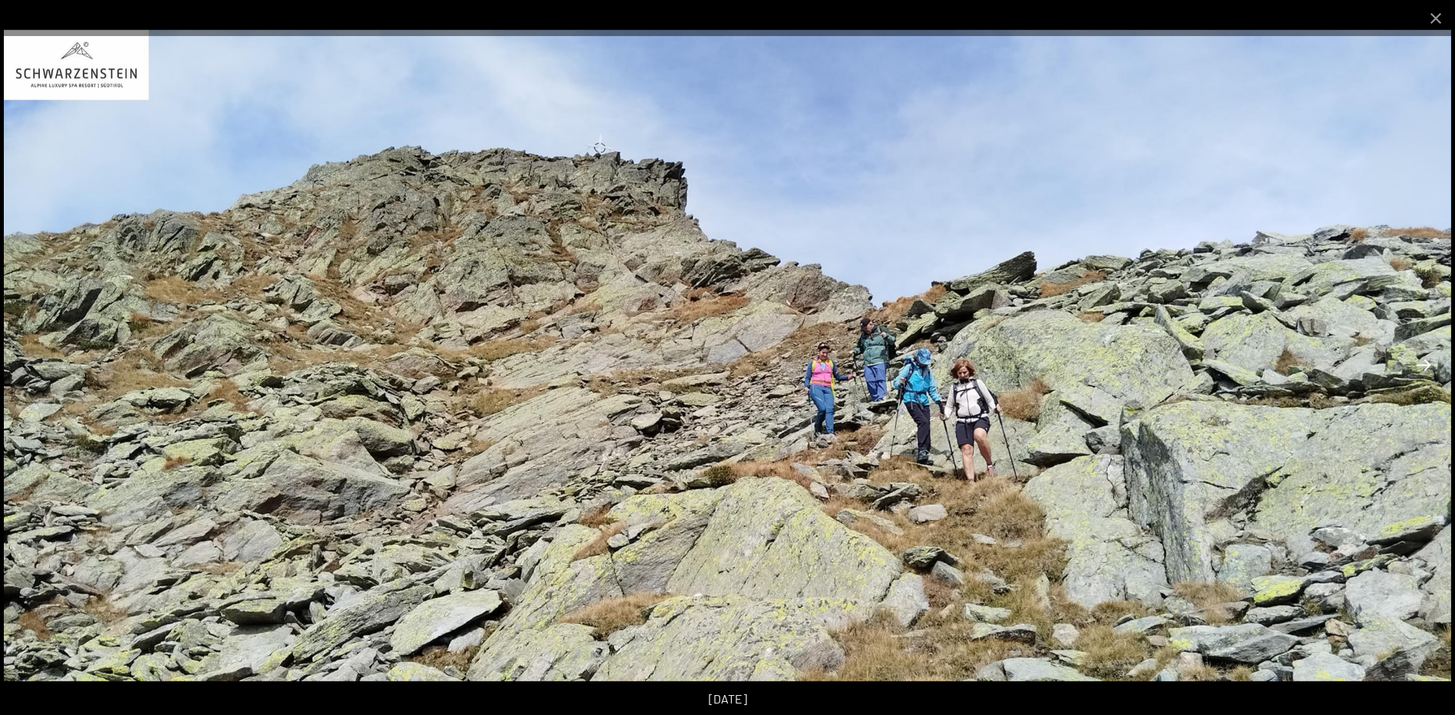
click at [1426, 362] on button "Next slide" at bounding box center [1424, 365] width 32 height 30
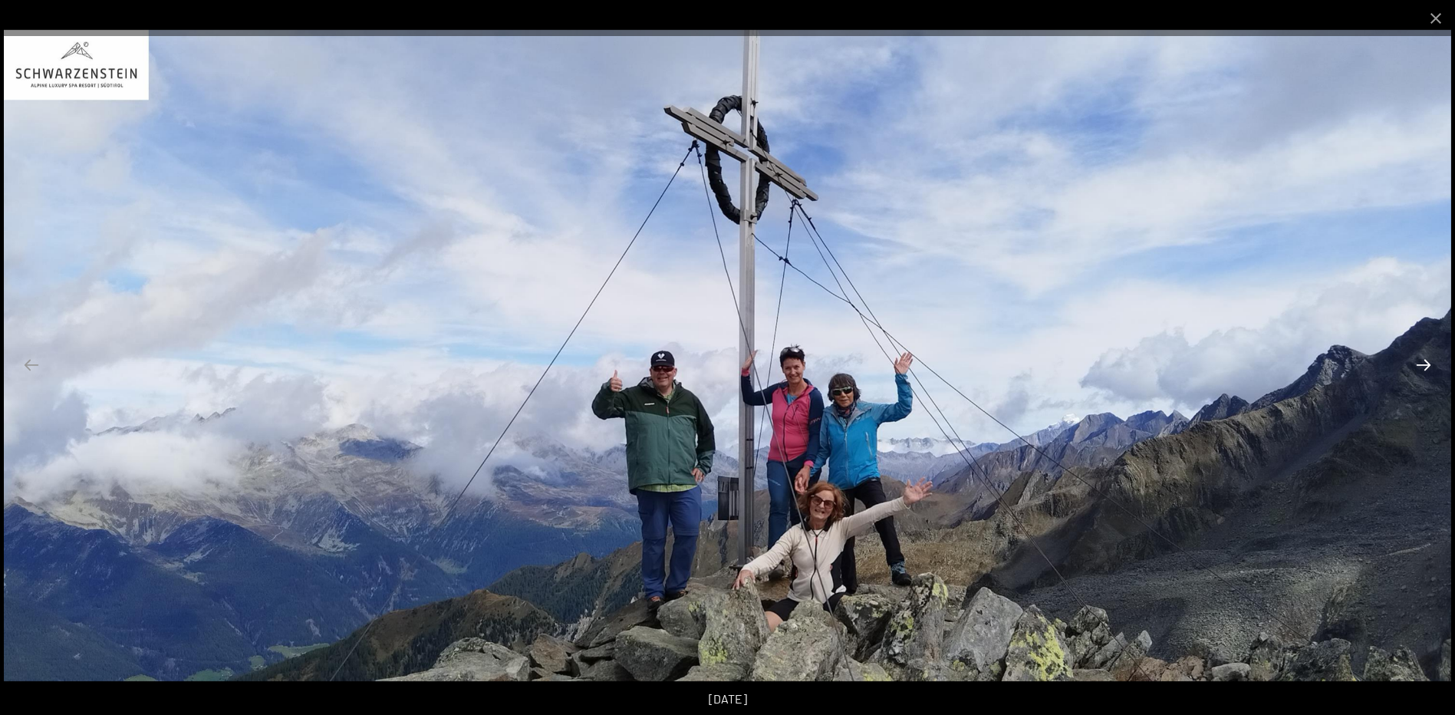
click at [1426, 362] on button "Next slide" at bounding box center [1424, 365] width 32 height 30
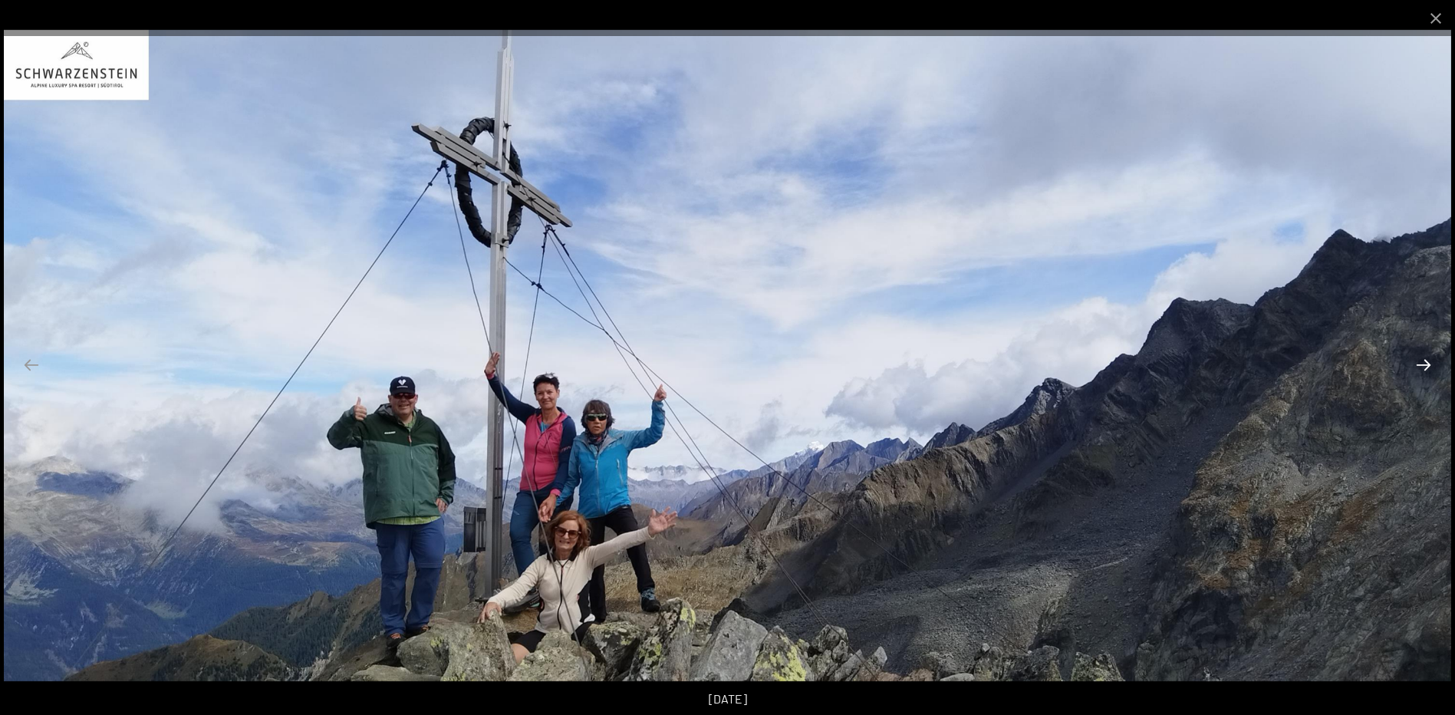
click at [1426, 362] on button "Next slide" at bounding box center [1424, 365] width 32 height 30
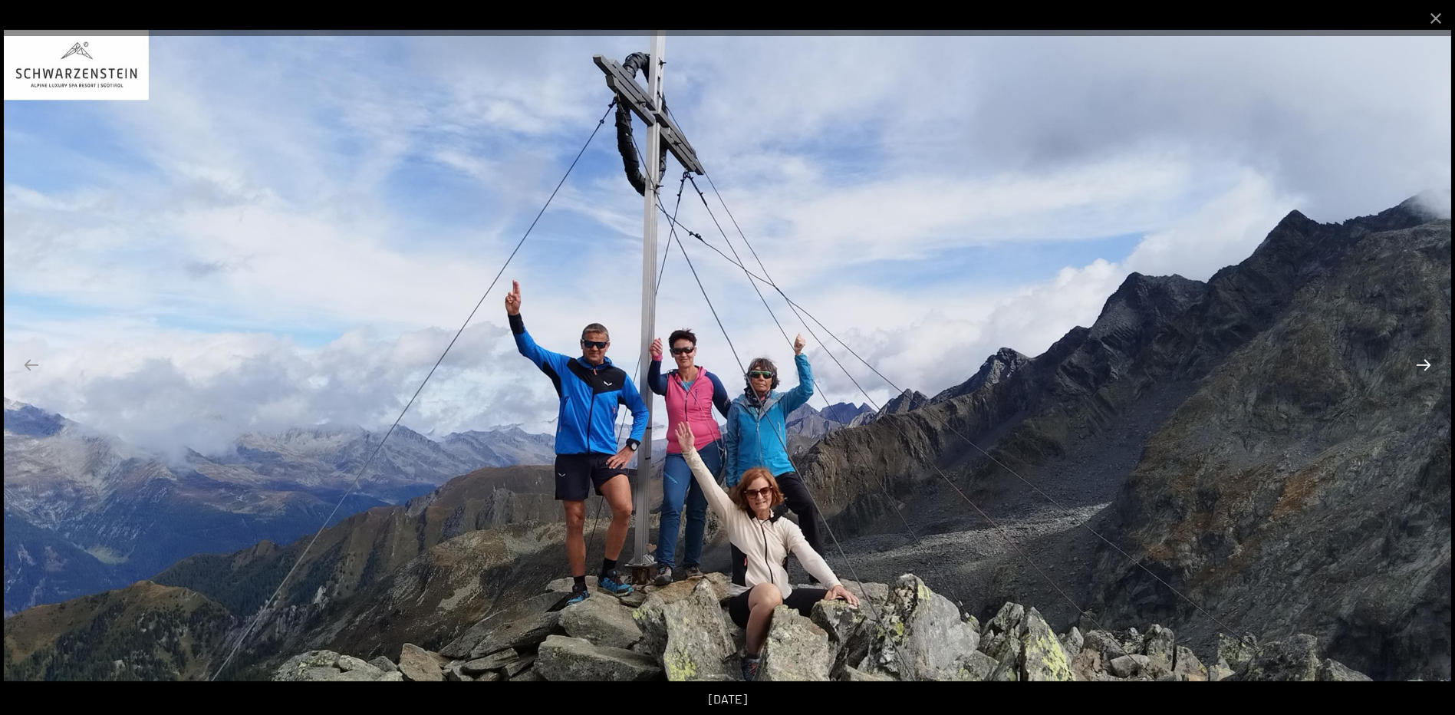
click at [1426, 362] on button "Next slide" at bounding box center [1424, 365] width 32 height 30
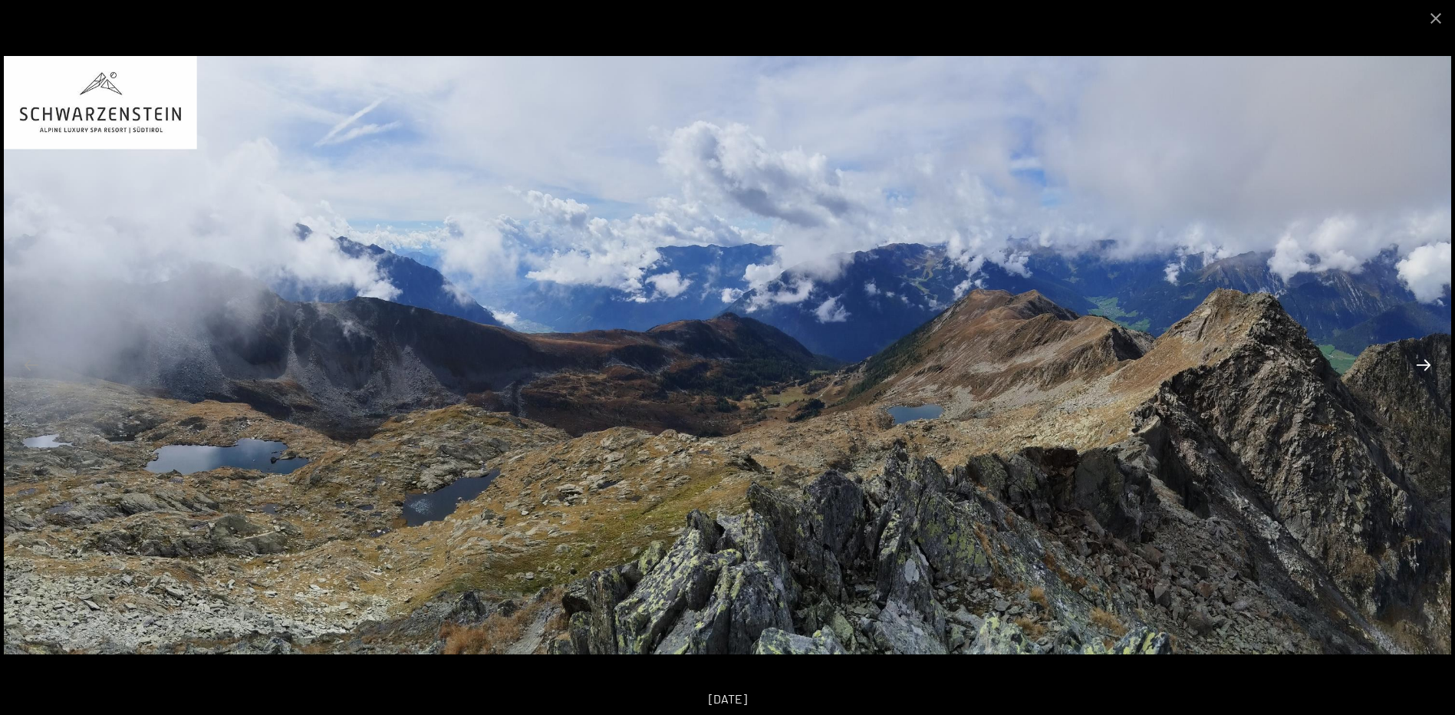
click at [1426, 362] on button "Next slide" at bounding box center [1424, 365] width 32 height 30
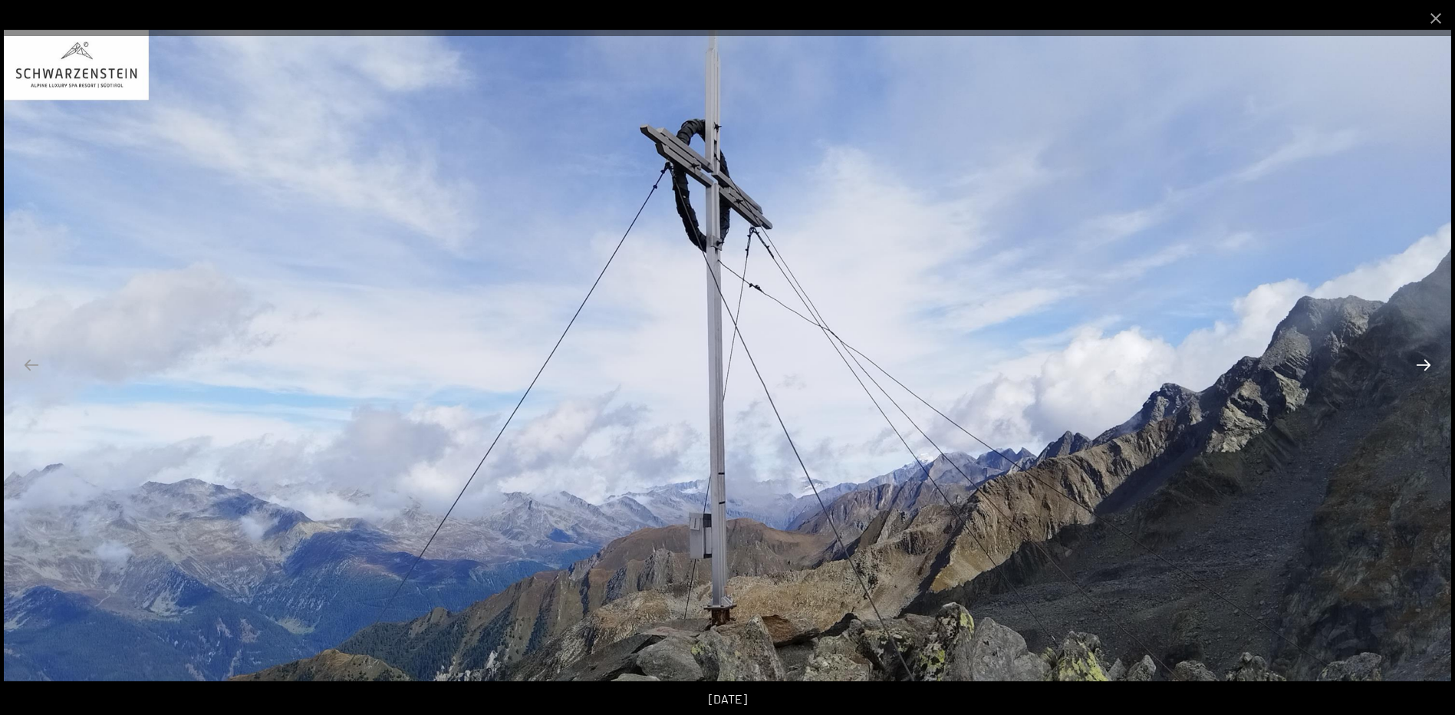
click at [1426, 362] on button "Next slide" at bounding box center [1424, 365] width 32 height 30
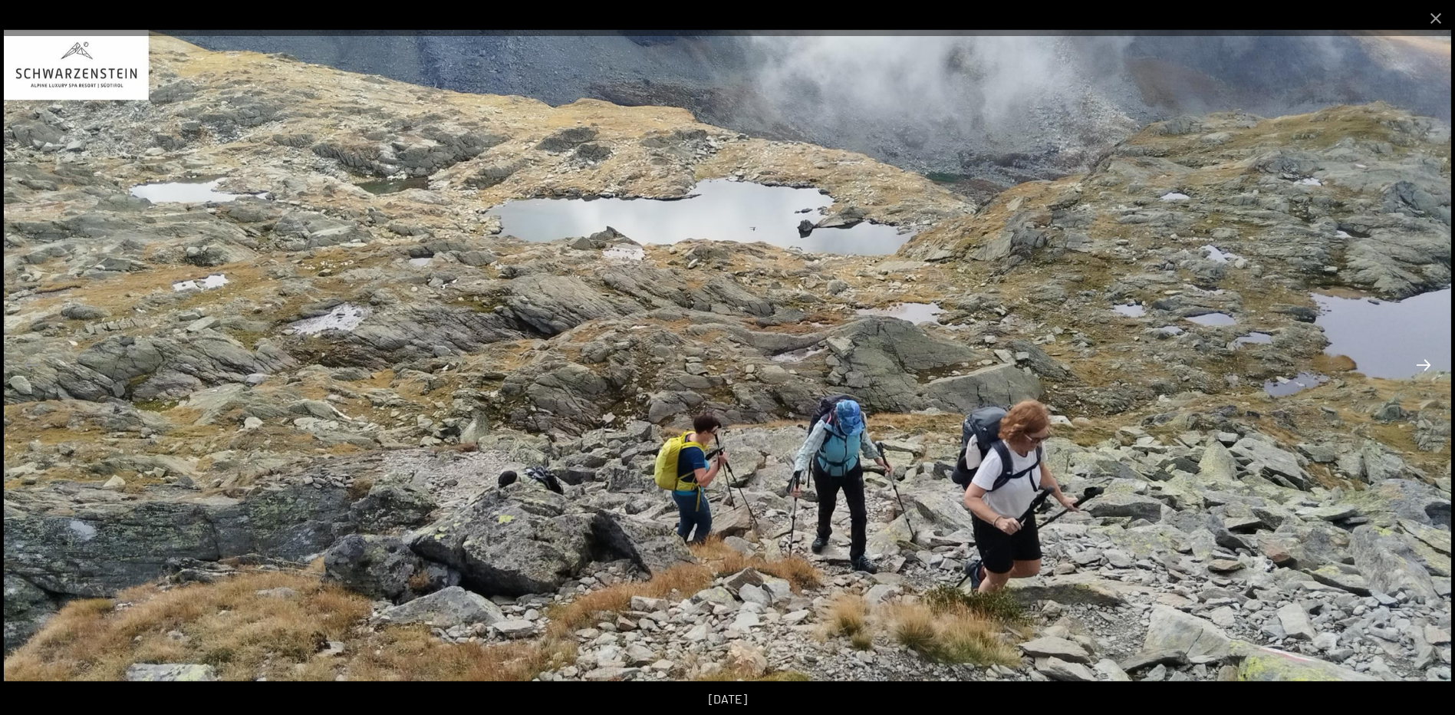
click at [1426, 362] on button "Next slide" at bounding box center [1424, 365] width 32 height 30
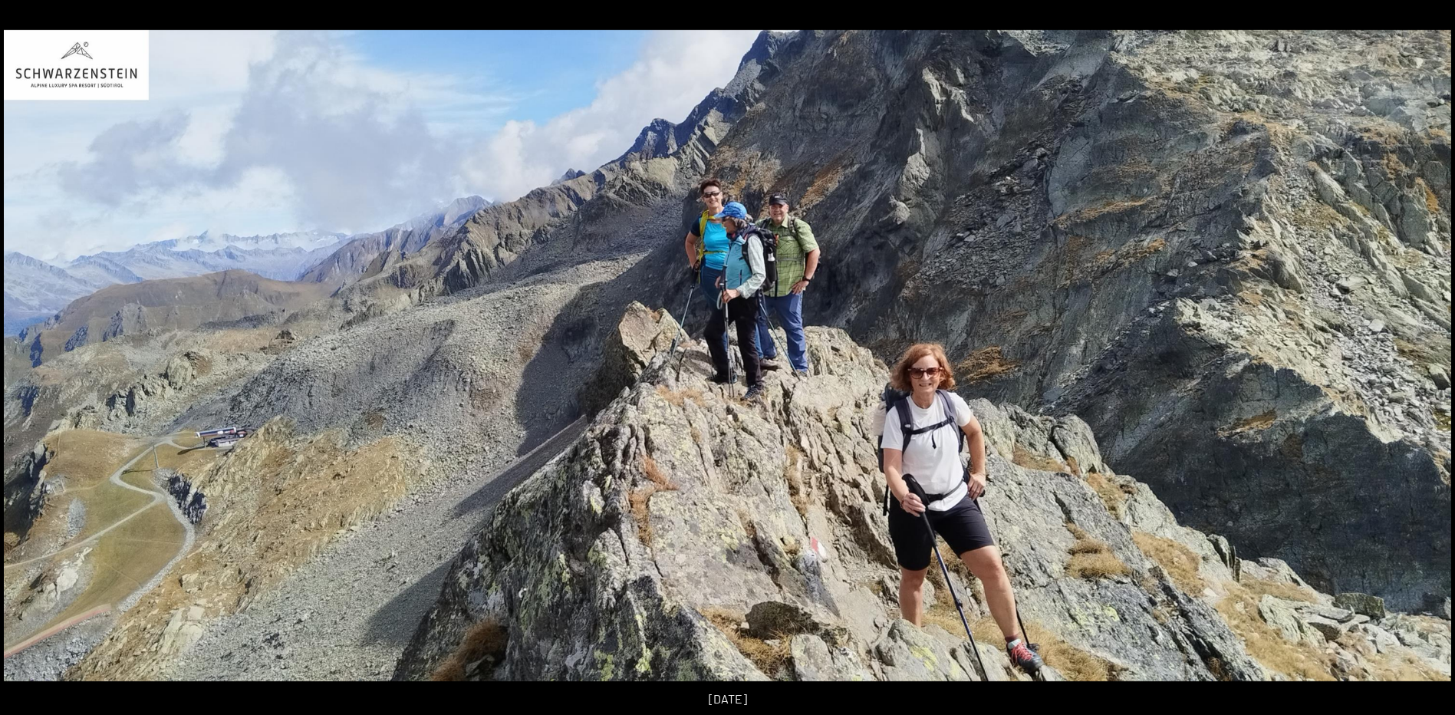
click at [1426, 362] on button "Next slide" at bounding box center [1431, 365] width 32 height 30
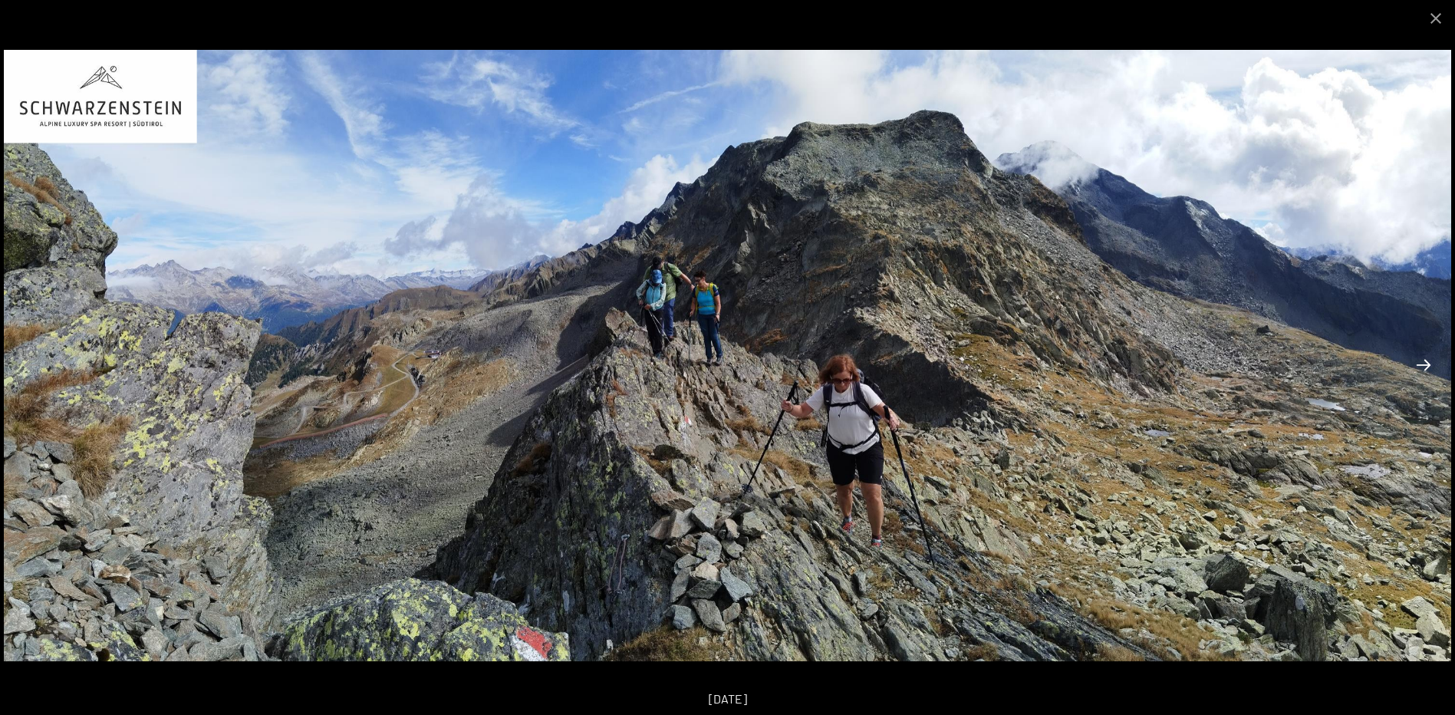
click at [1426, 362] on button "Next slide" at bounding box center [1424, 365] width 32 height 30
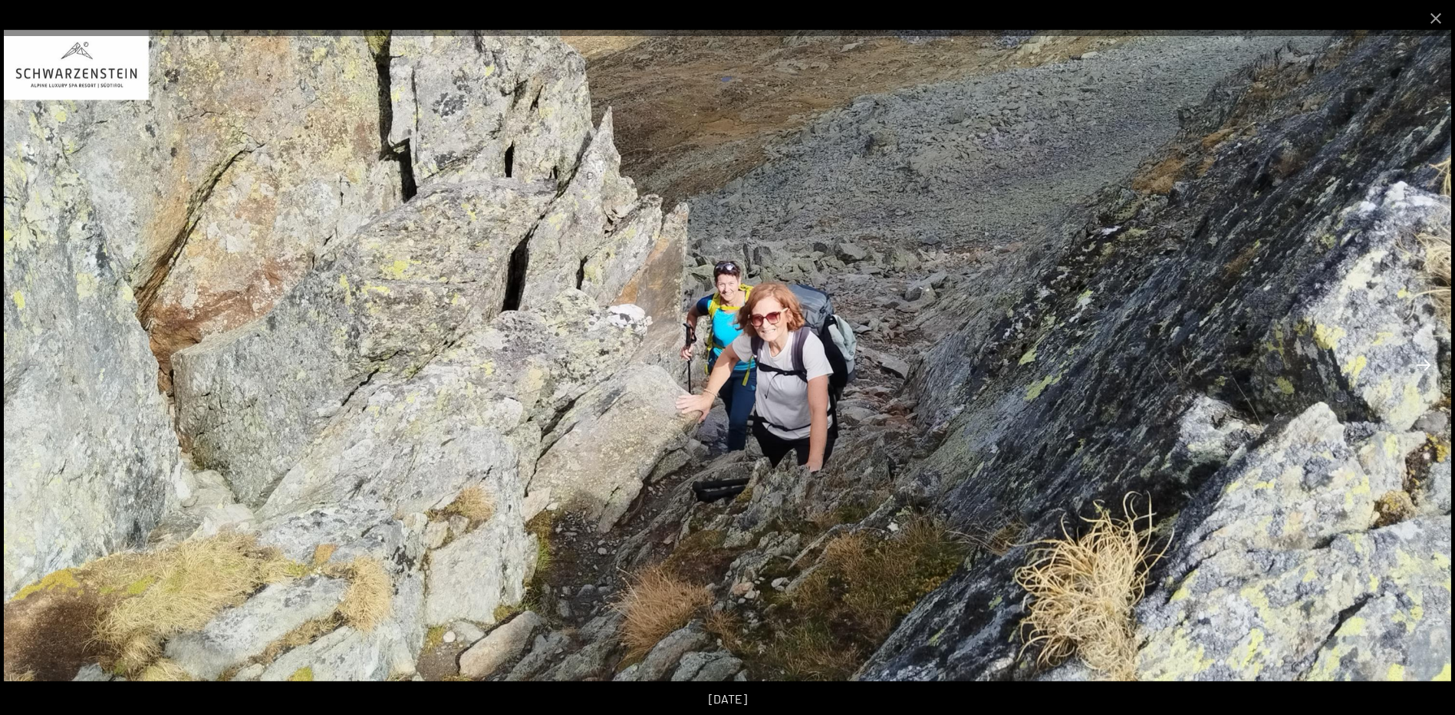
click at [1426, 362] on button "Next slide" at bounding box center [1424, 365] width 32 height 30
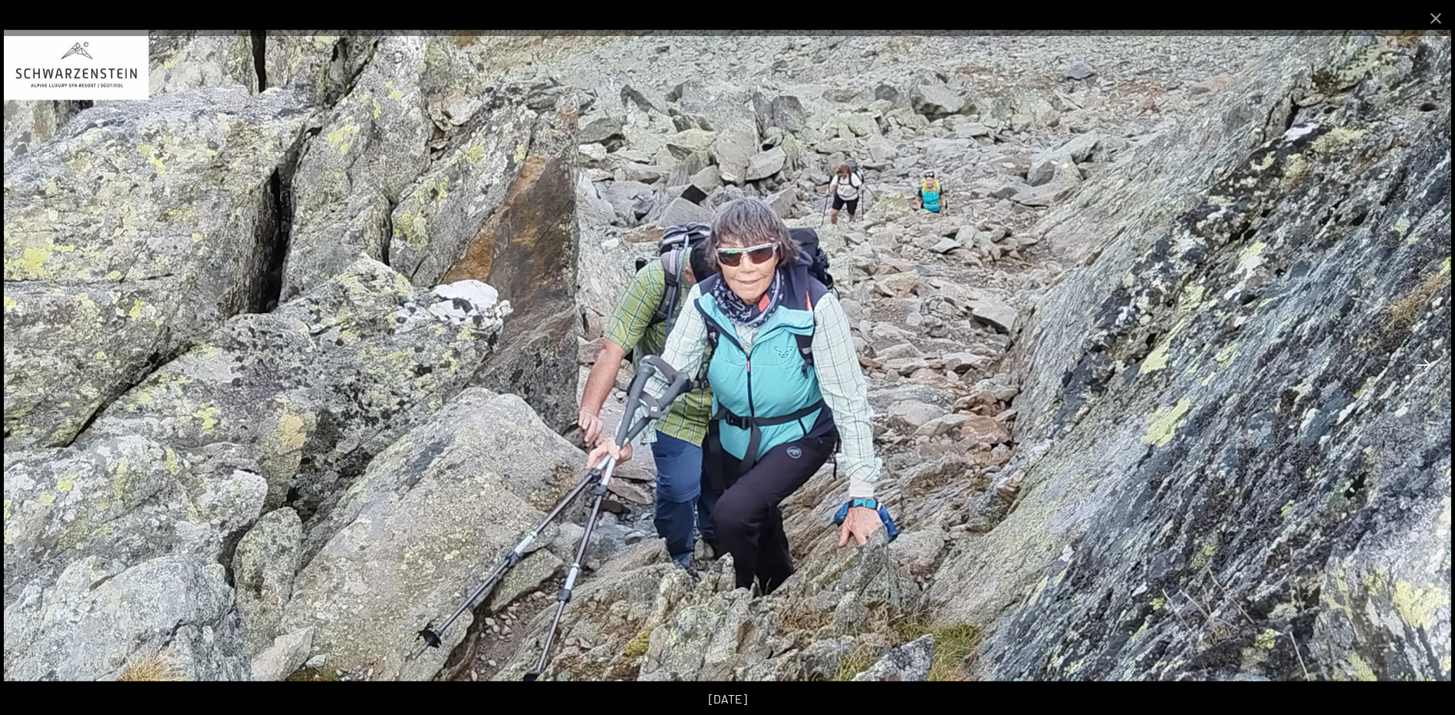
click at [1426, 362] on button "Next slide" at bounding box center [1424, 365] width 32 height 30
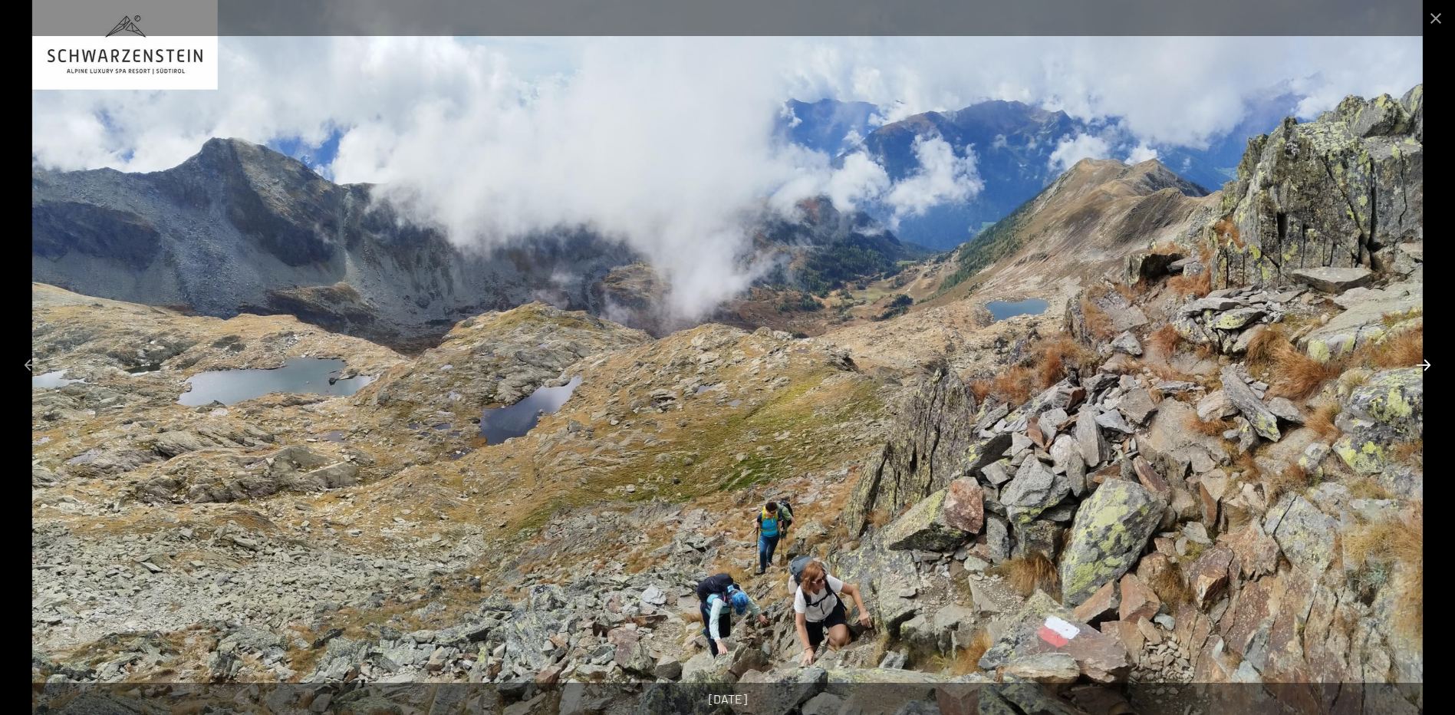
click at [1426, 362] on button "Next slide" at bounding box center [1424, 365] width 32 height 30
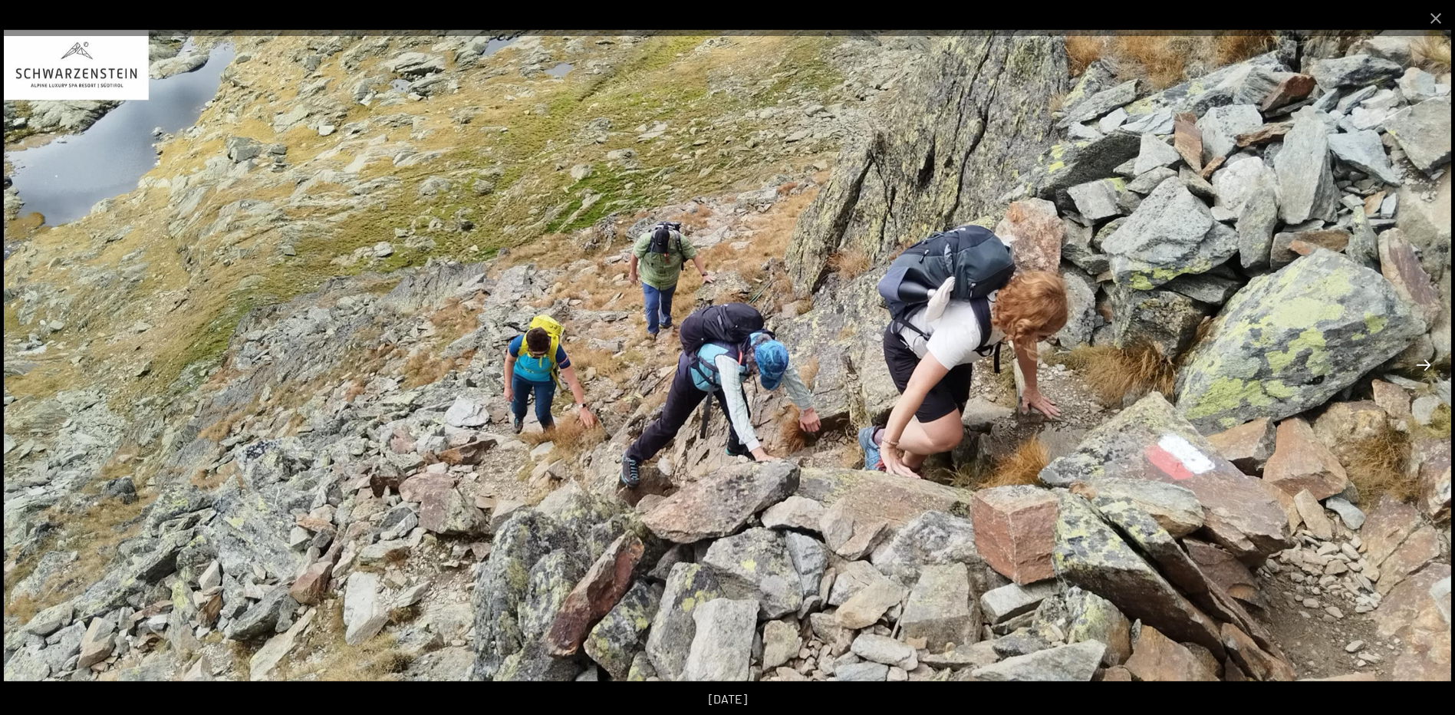
click at [1426, 362] on button "Next slide" at bounding box center [1424, 365] width 32 height 30
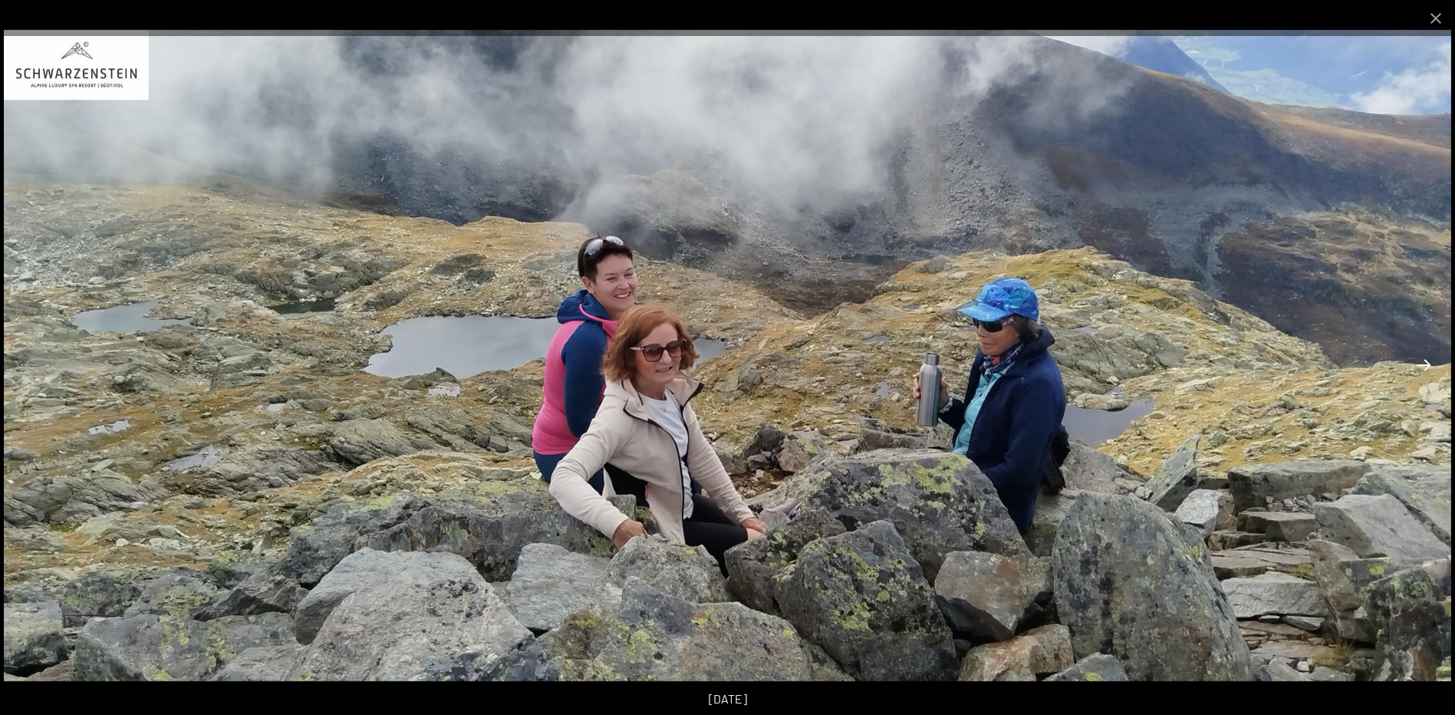
click at [1426, 362] on button "Next slide" at bounding box center [1424, 365] width 32 height 30
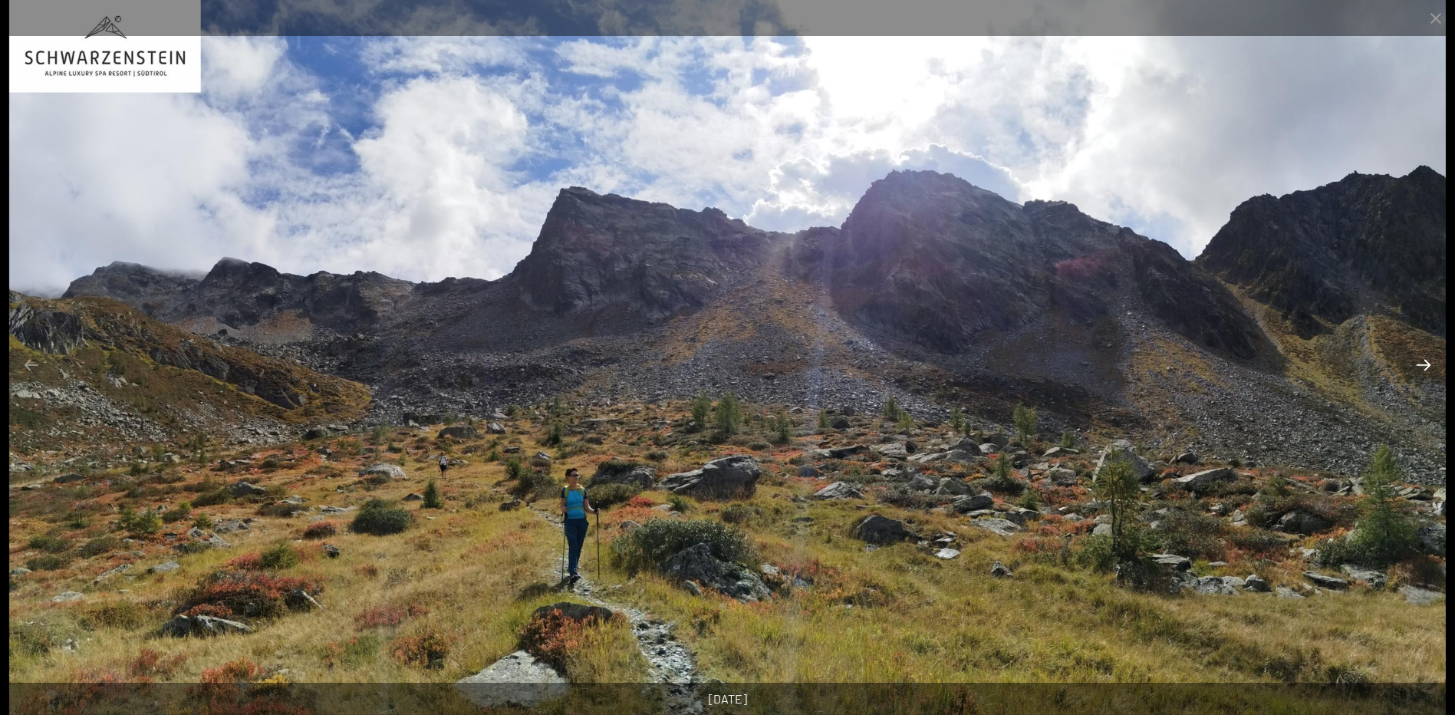
click at [1426, 362] on button "Next slide" at bounding box center [1424, 365] width 32 height 30
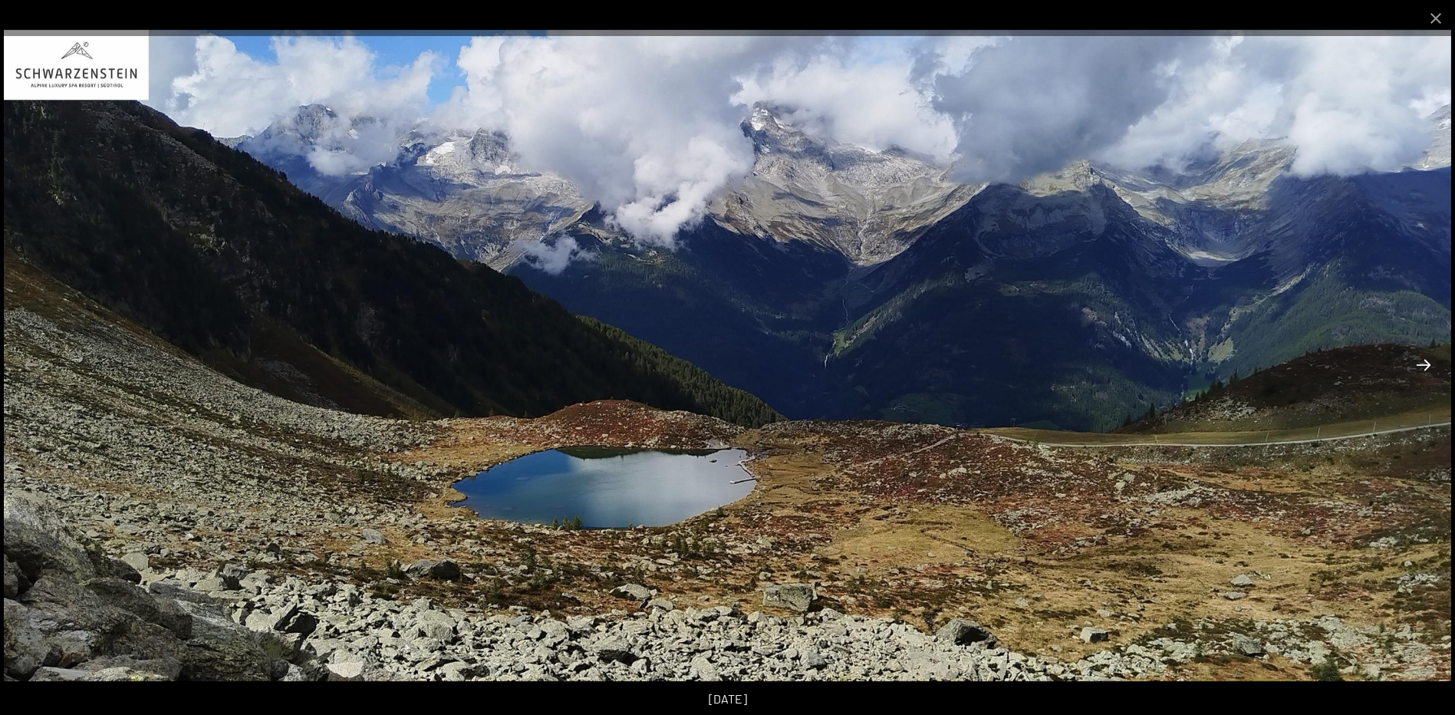
click at [1426, 362] on button "Next slide" at bounding box center [1424, 365] width 32 height 30
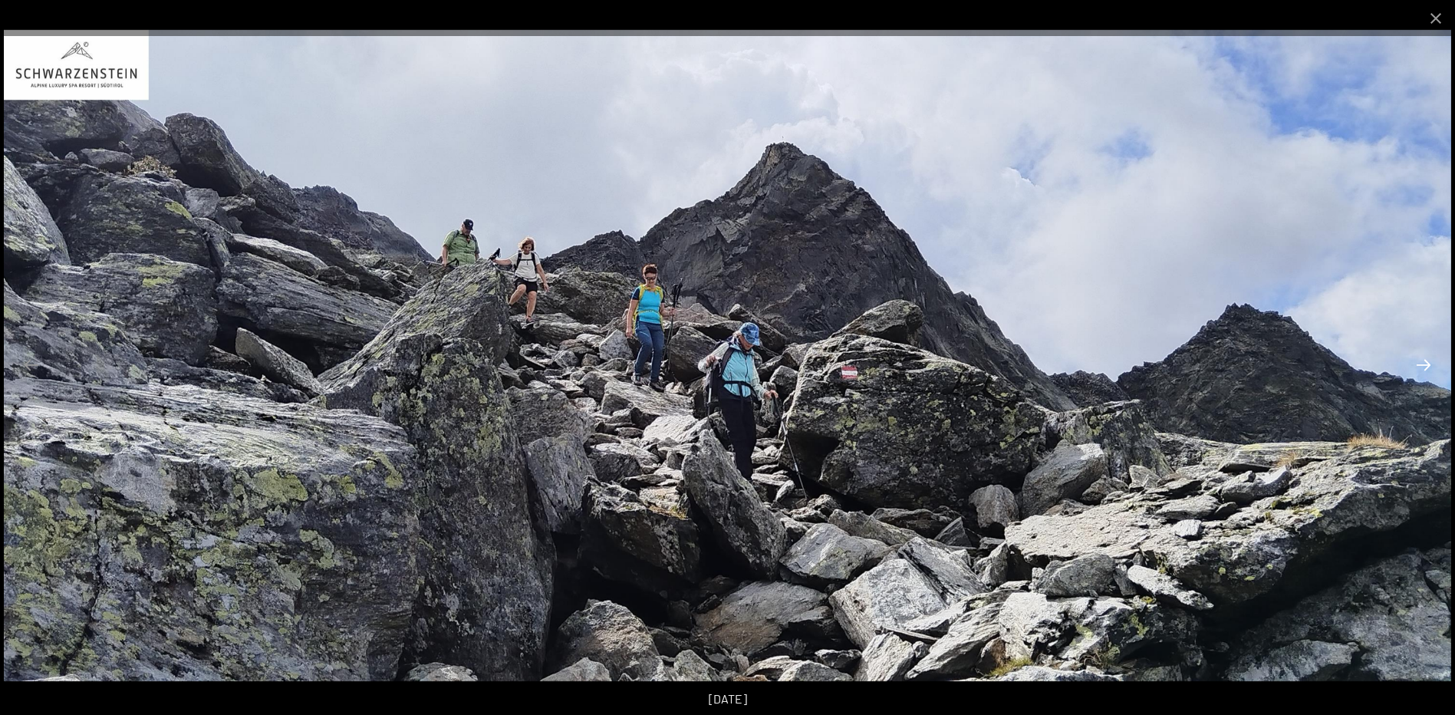
click at [1426, 362] on button "Next slide" at bounding box center [1424, 365] width 32 height 30
